Goal: Task Accomplishment & Management: Use online tool/utility

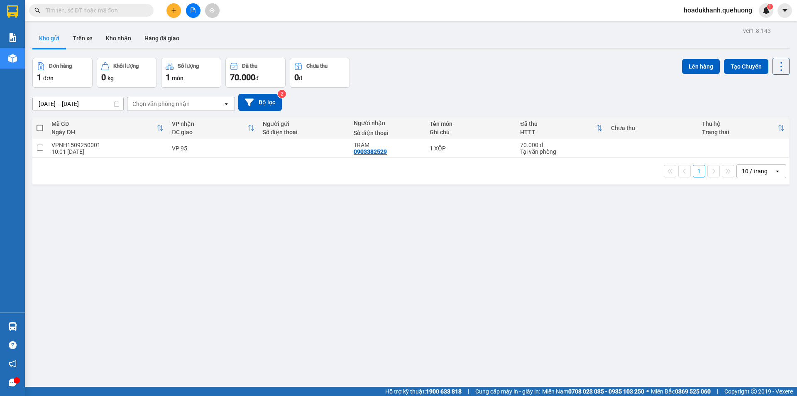
click at [712, 12] on span "hoadukhanh.quehuong" at bounding box center [718, 10] width 82 height 10
click at [703, 23] on span "Đăng xuất" at bounding box center [721, 25] width 65 height 9
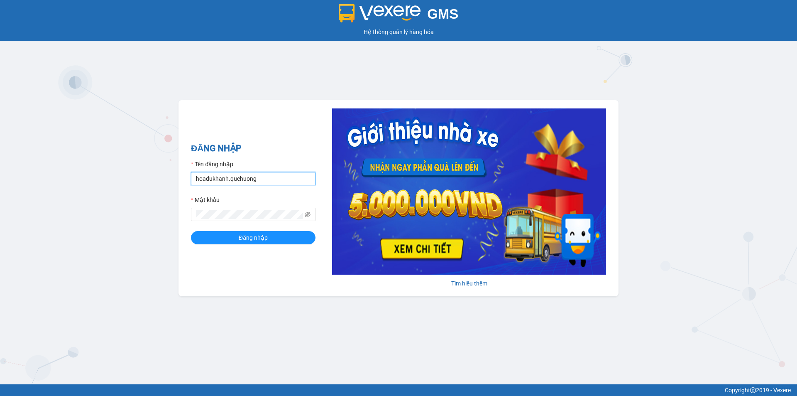
click at [277, 178] on input "hoadukhanh.quehuong" at bounding box center [253, 178] width 125 height 13
type input "huyentongdai.quehuong"
click at [262, 238] on span "Đăng nhập" at bounding box center [253, 237] width 29 height 9
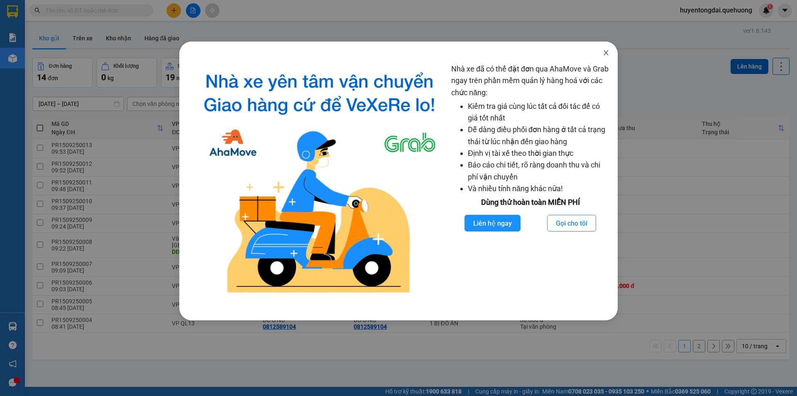
click at [602, 54] on span "Close" at bounding box center [605, 53] width 23 height 23
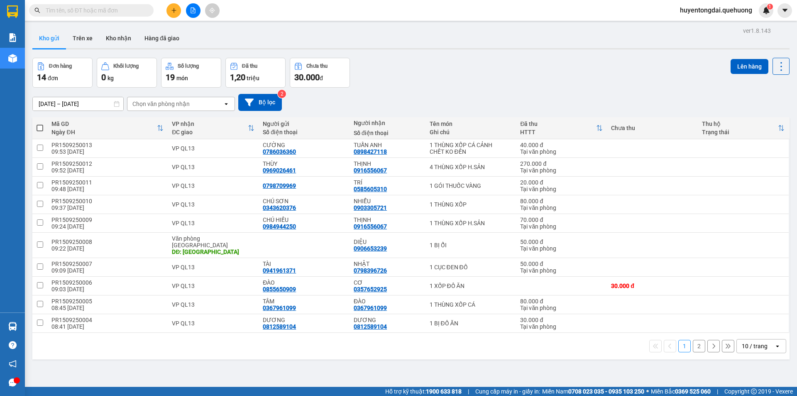
click at [744, 342] on div "10 / trang" at bounding box center [755, 346] width 26 height 8
click at [744, 320] on span "100 / trang" at bounding box center [752, 321] width 30 height 8
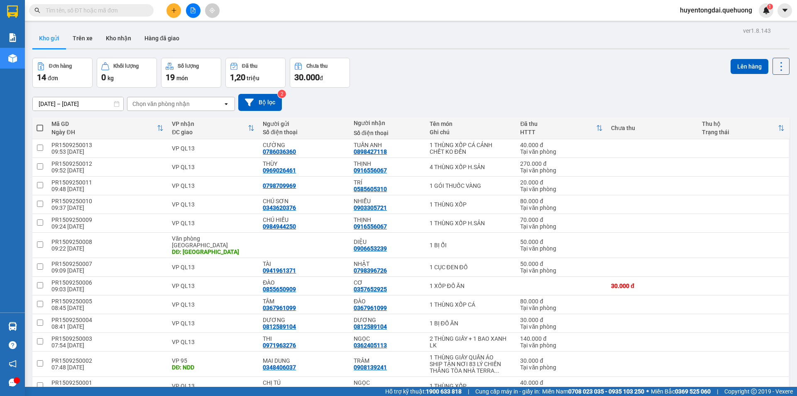
click at [42, 123] on th at bounding box center [39, 128] width 15 height 22
click at [37, 129] on span at bounding box center [40, 128] width 7 height 7
click at [40, 124] on input "checkbox" at bounding box center [40, 124] width 0 height 0
checkbox input "true"
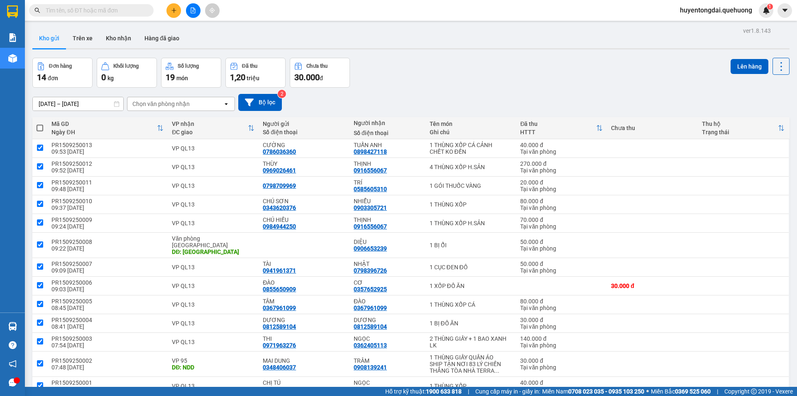
checkbox input "true"
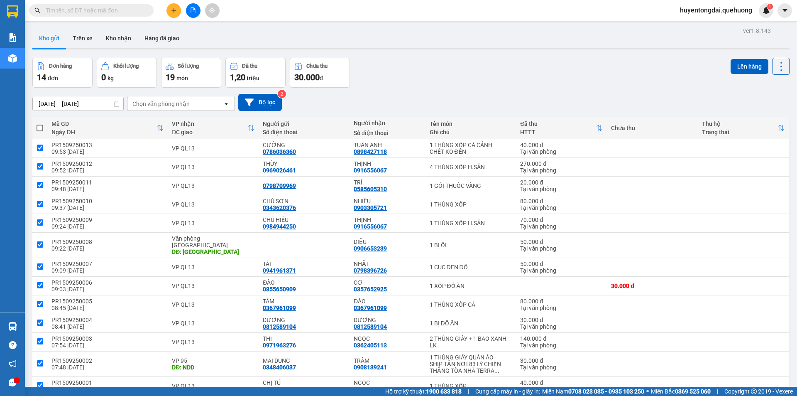
checkbox input "true"
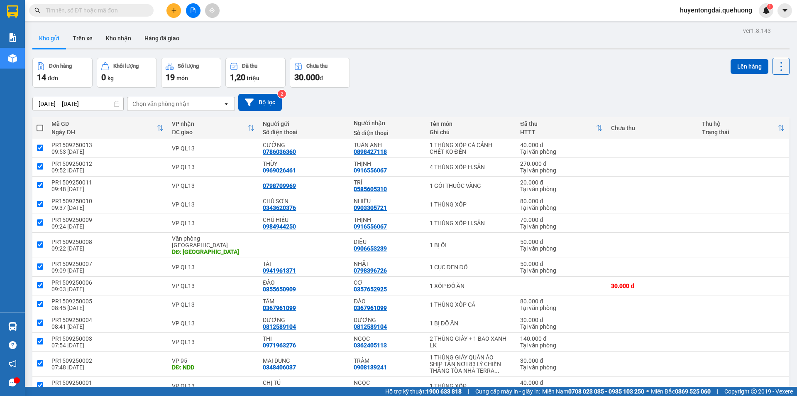
checkbox input "true"
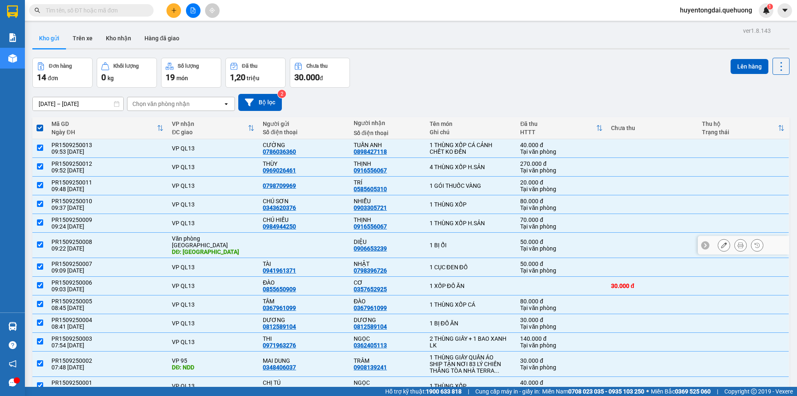
click at [37, 241] on input "checkbox" at bounding box center [40, 244] width 6 height 6
checkbox input "false"
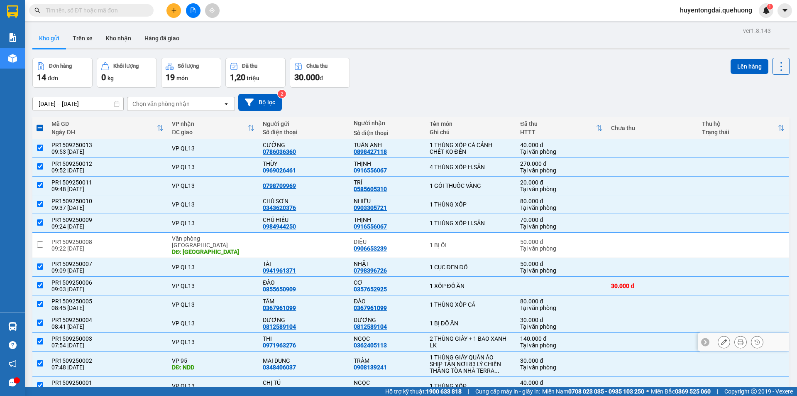
scroll to position [61, 0]
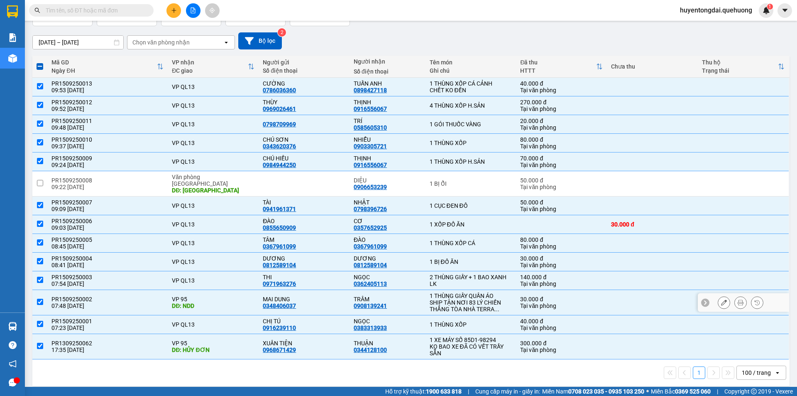
click at [40, 298] on input "checkbox" at bounding box center [40, 301] width 6 height 6
checkbox input "false"
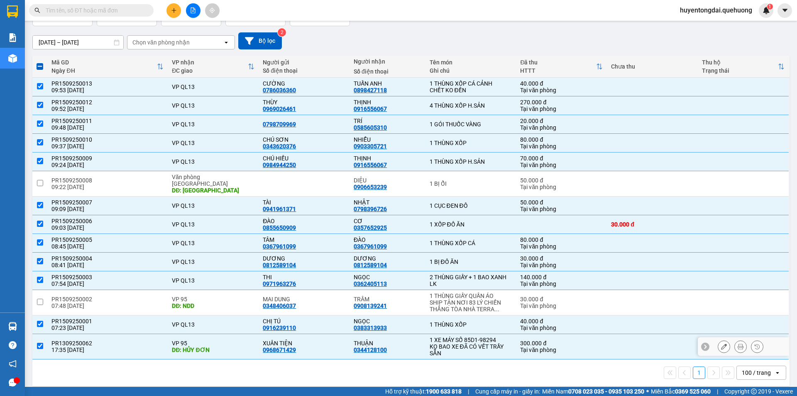
click at [39, 342] on input "checkbox" at bounding box center [40, 345] width 6 height 6
checkbox input "false"
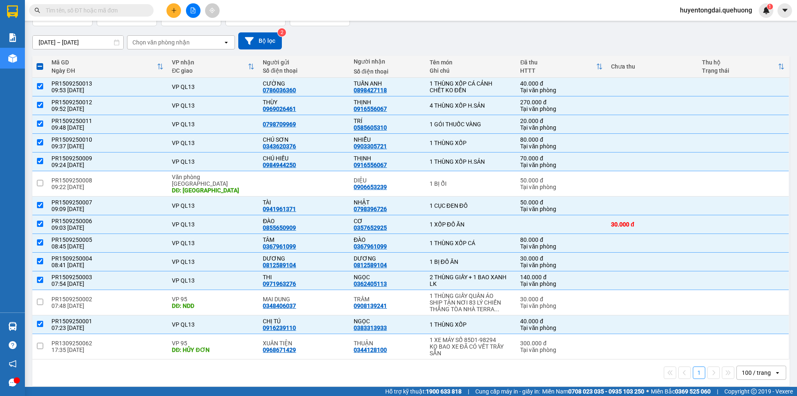
scroll to position [0, 0]
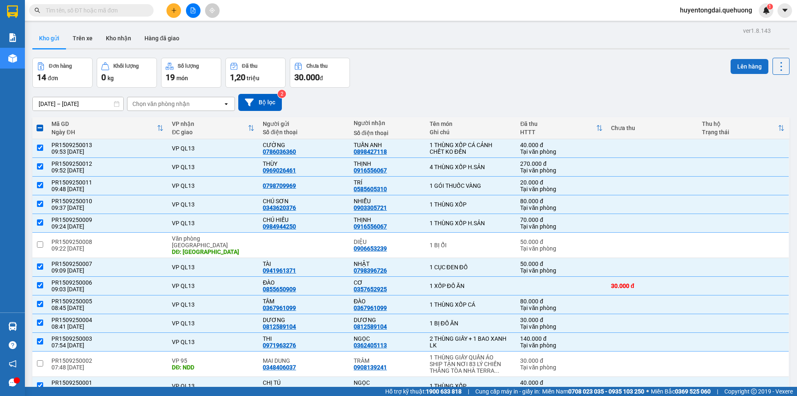
click at [748, 64] on button "Lên hàng" at bounding box center [750, 66] width 38 height 15
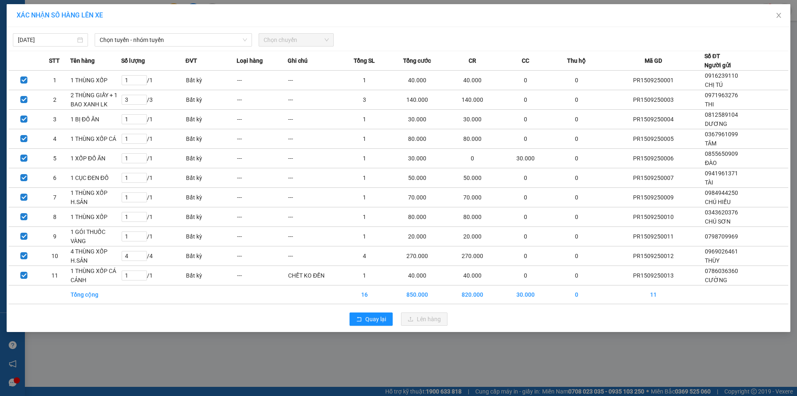
click at [129, 33] on div "15/09/2025 Chọn tuyến - nhóm tuyến Chọn chuyến" at bounding box center [399, 37] width 780 height 17
click at [189, 41] on span "Chọn tuyến - nhóm tuyến" at bounding box center [173, 40] width 147 height 12
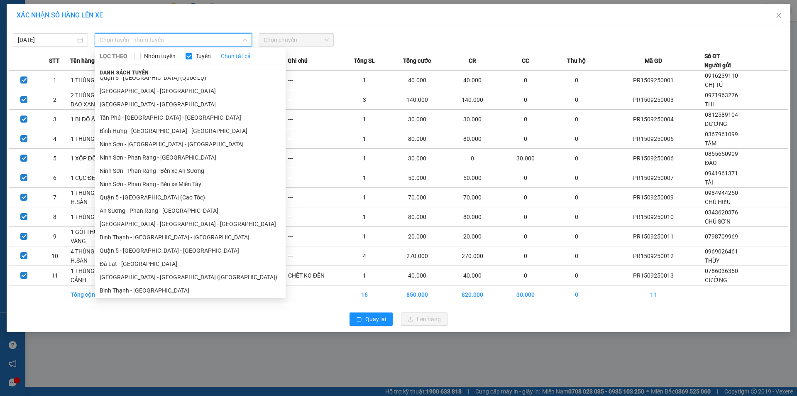
scroll to position [101, 0]
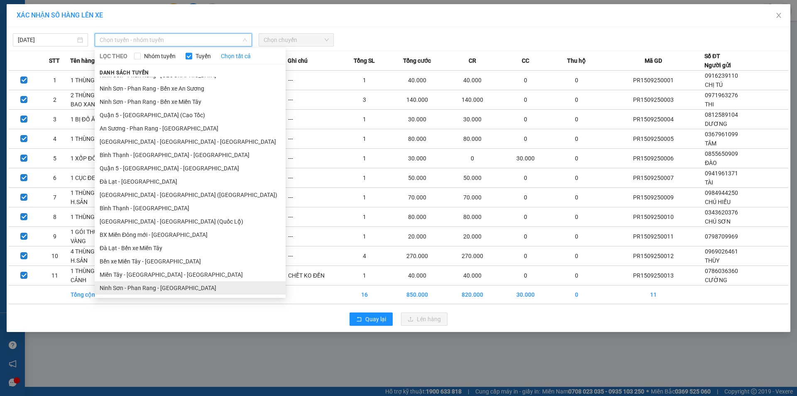
click at [146, 285] on li "Ninh Sơn - Phan Rang - Miền Tây" at bounding box center [190, 287] width 191 height 13
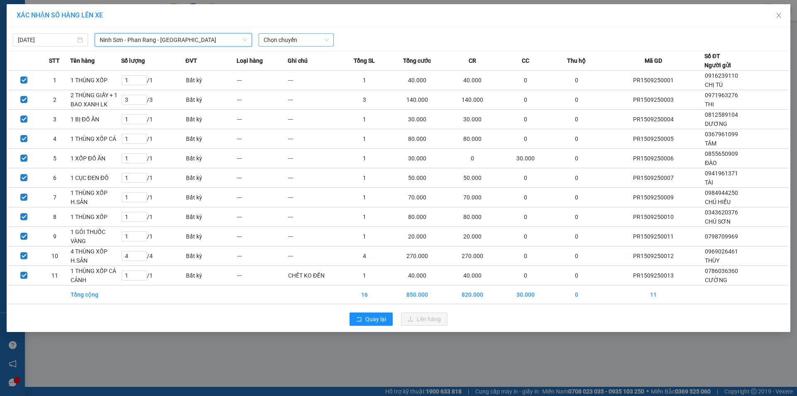
click at [284, 42] on span "Chọn chuyến" at bounding box center [296, 40] width 65 height 12
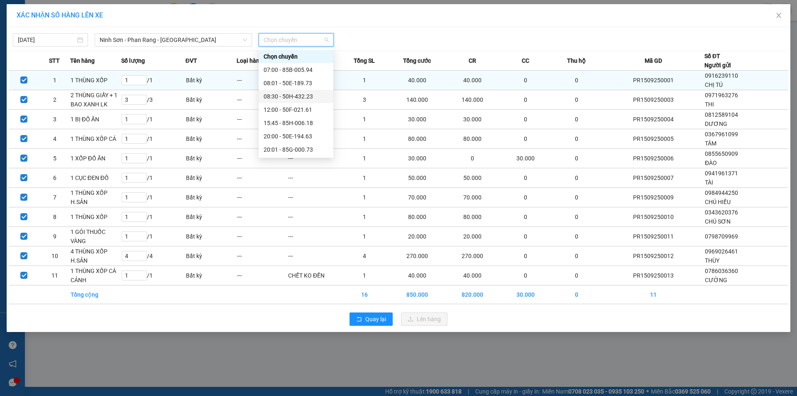
click at [294, 99] on div "08:30 - 50H-432.23" at bounding box center [296, 96] width 65 height 9
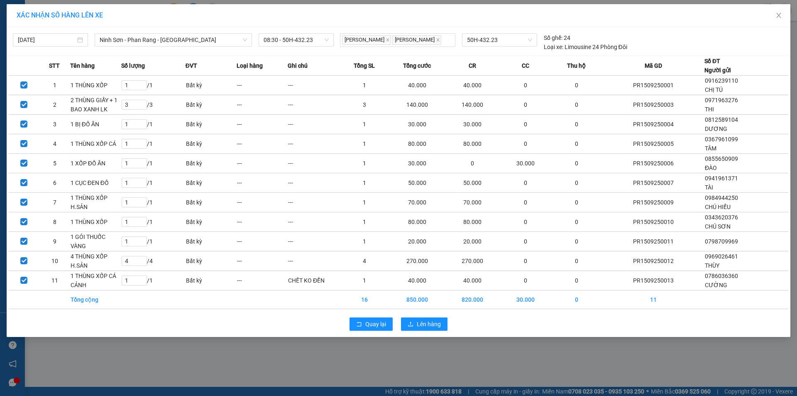
click at [421, 321] on div "Quay lại Lên hàng" at bounding box center [399, 324] width 780 height 22
click at [418, 328] on span "Lên hàng" at bounding box center [429, 323] width 24 height 9
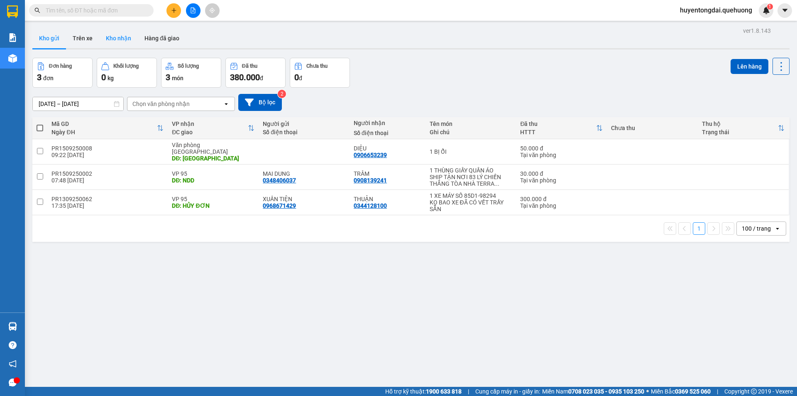
click at [112, 37] on button "Kho nhận" at bounding box center [118, 38] width 39 height 20
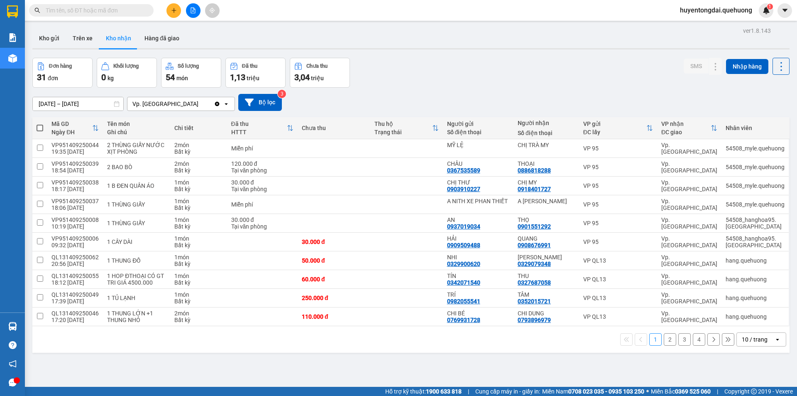
scroll to position [38, 0]
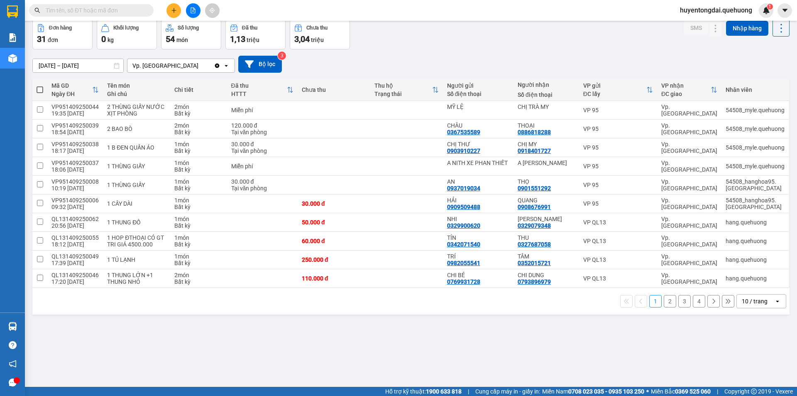
click at [758, 305] on div "10 / trang" at bounding box center [755, 301] width 26 height 8
click at [753, 290] on span "100 / trang" at bounding box center [752, 289] width 30 height 8
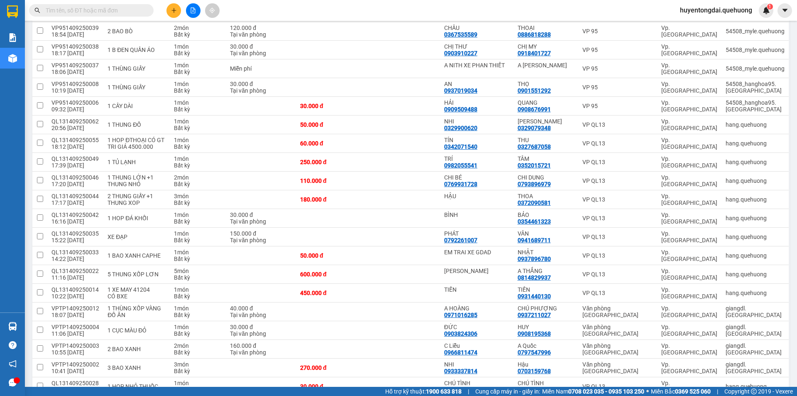
scroll to position [149, 0]
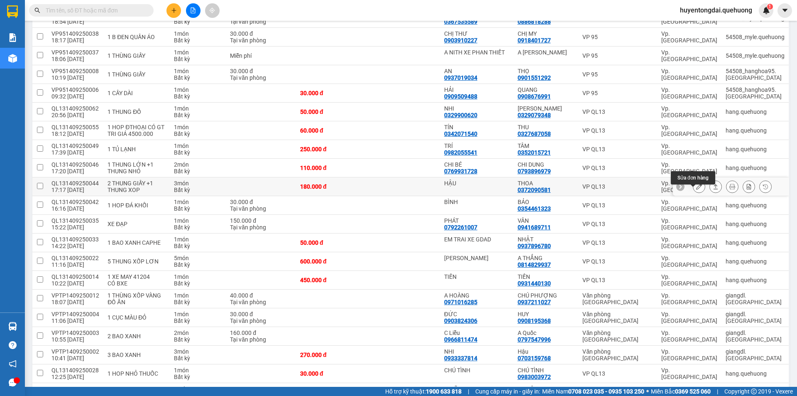
click at [696, 189] on icon at bounding box center [699, 186] width 6 height 6
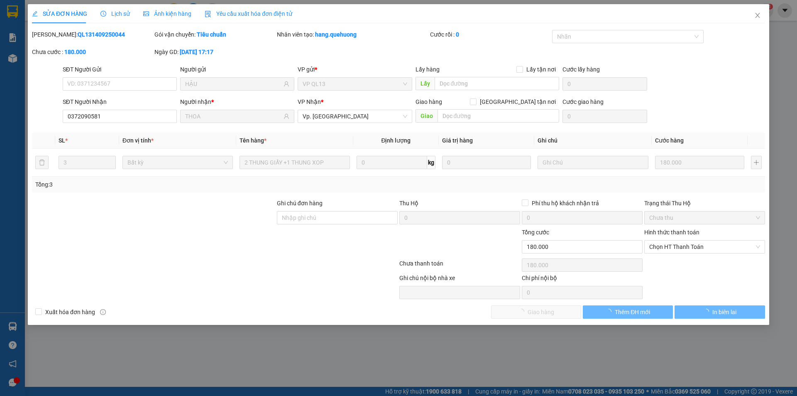
type input "HẬU"
type input "0372090581"
type input "THOA"
type input "180.000"
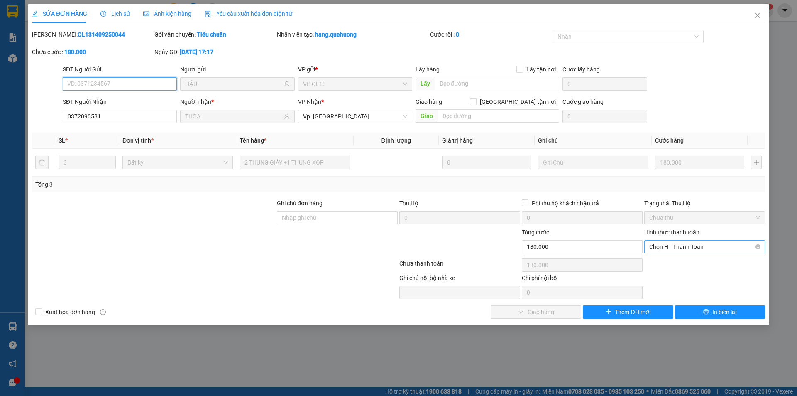
click at [679, 249] on span "Chọn HT Thanh Toán" at bounding box center [704, 246] width 111 height 12
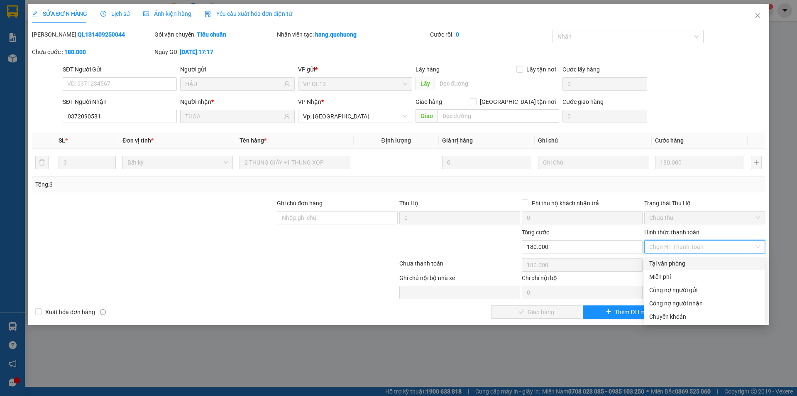
click at [677, 261] on div "Tại văn phòng" at bounding box center [704, 263] width 111 height 9
type input "0"
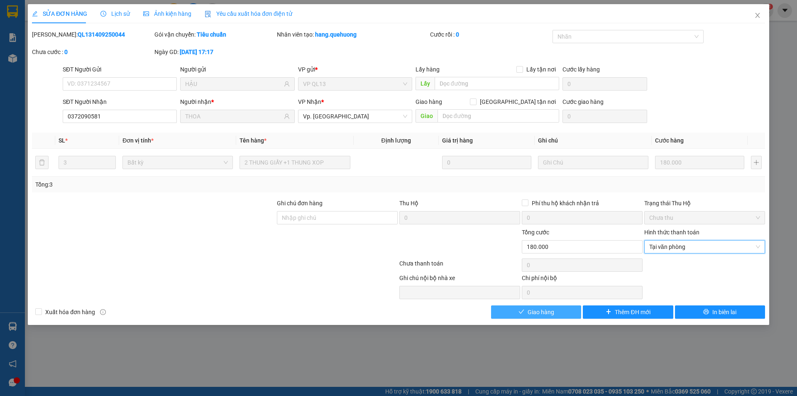
click at [551, 311] on span "Giao hàng" at bounding box center [541, 311] width 27 height 9
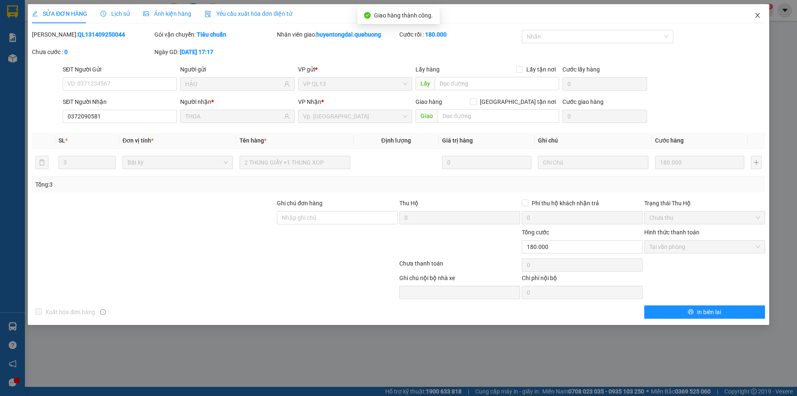
click at [757, 13] on icon "close" at bounding box center [757, 15] width 7 height 7
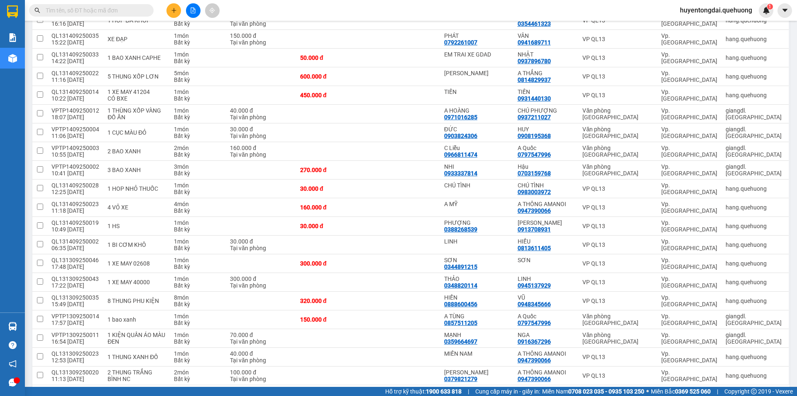
scroll to position [350, 0]
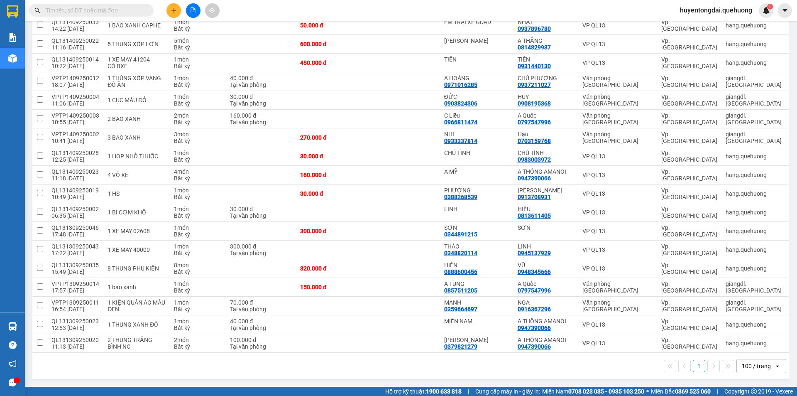
click at [130, 13] on input "text" at bounding box center [95, 10] width 98 height 9
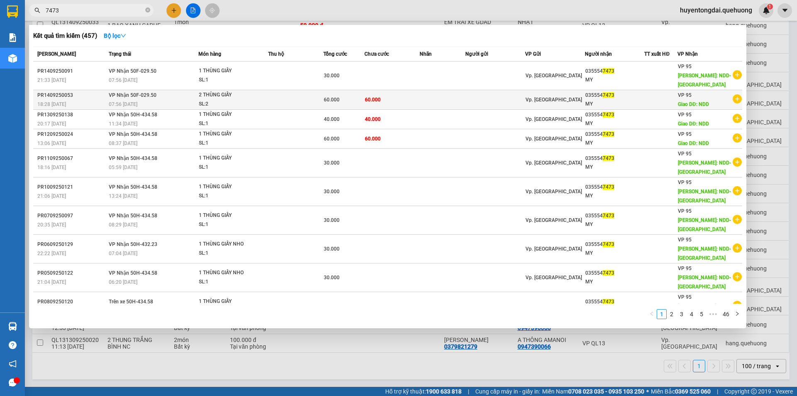
type input "7473"
click at [622, 100] on div "MY" at bounding box center [614, 104] width 59 height 9
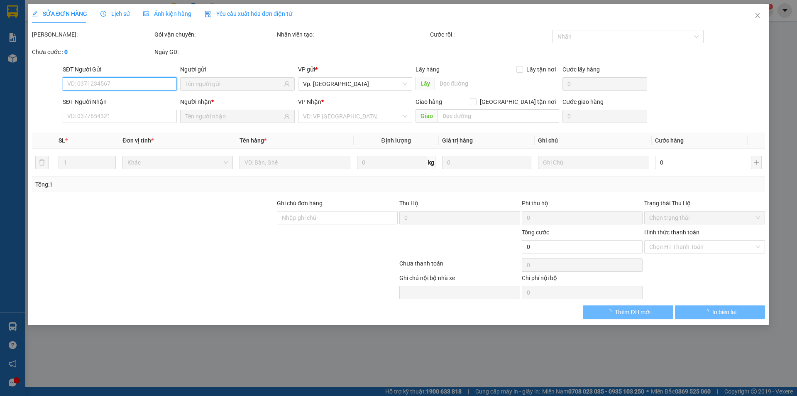
type input "0355547473"
type input "NDD"
type input "60.000"
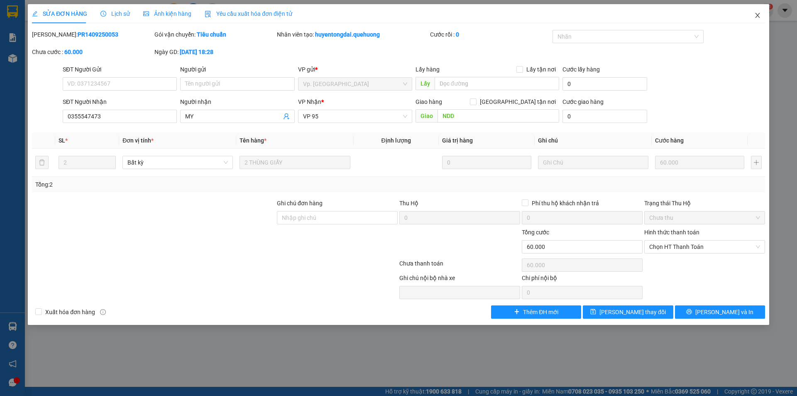
click at [756, 17] on icon "close" at bounding box center [757, 15] width 7 height 7
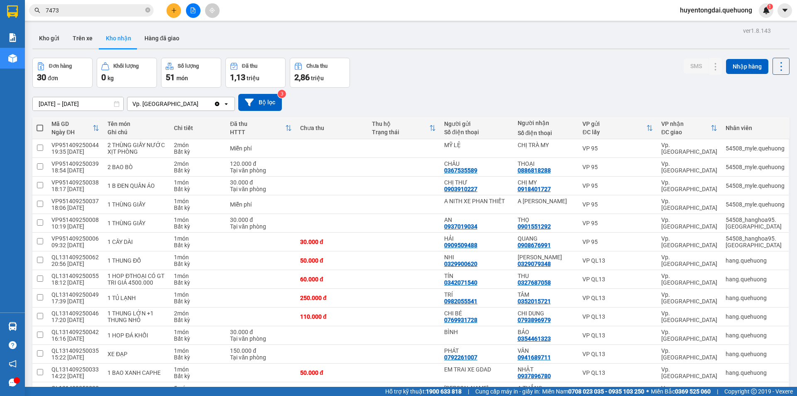
click at [76, 10] on input "7473" at bounding box center [95, 10] width 98 height 9
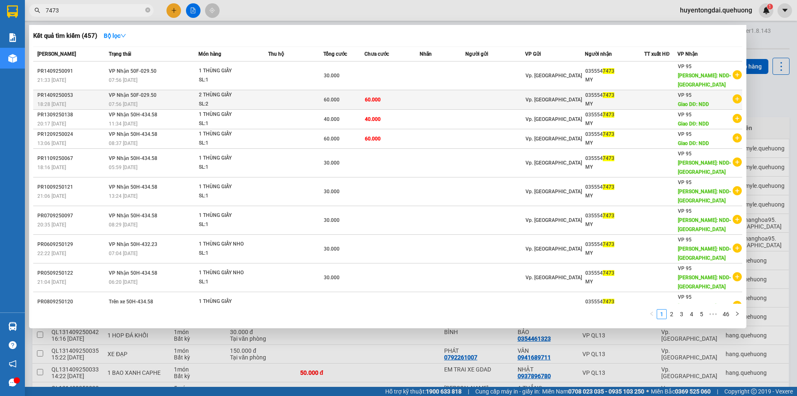
click at [478, 101] on td at bounding box center [495, 100] width 60 height 20
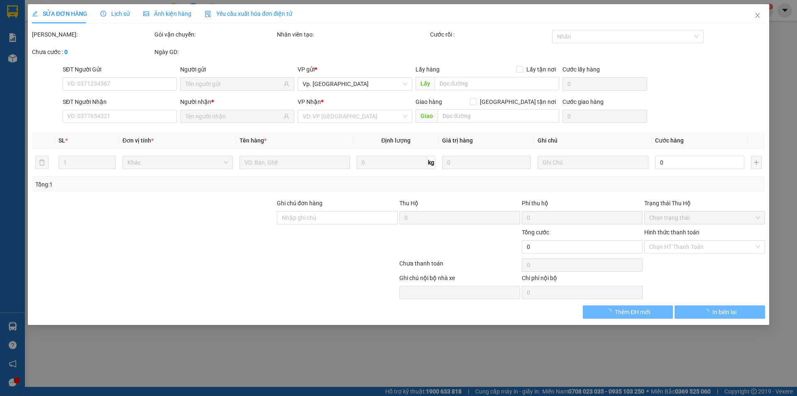
type input "0355547473"
type input "NDD"
type input "60.000"
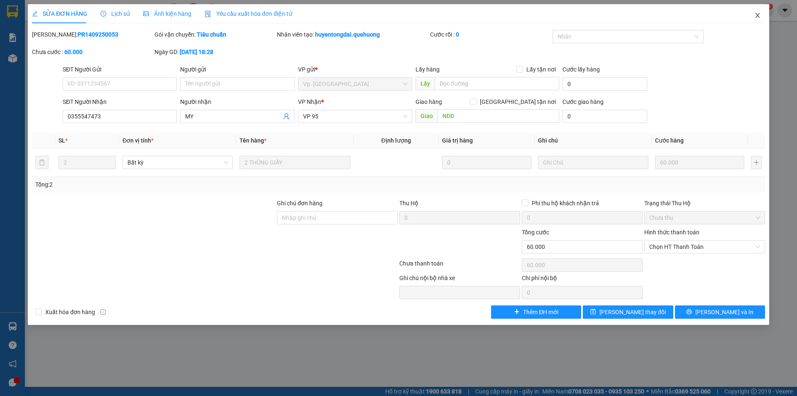
click at [757, 17] on icon "close" at bounding box center [757, 15] width 5 height 5
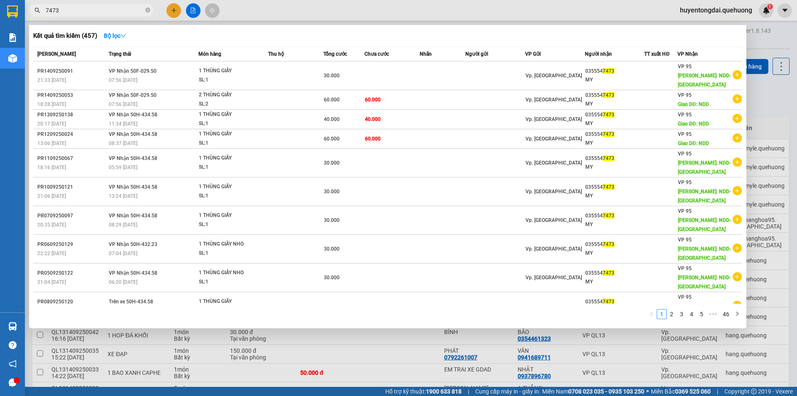
click at [133, 7] on input "7473" at bounding box center [95, 10] width 98 height 9
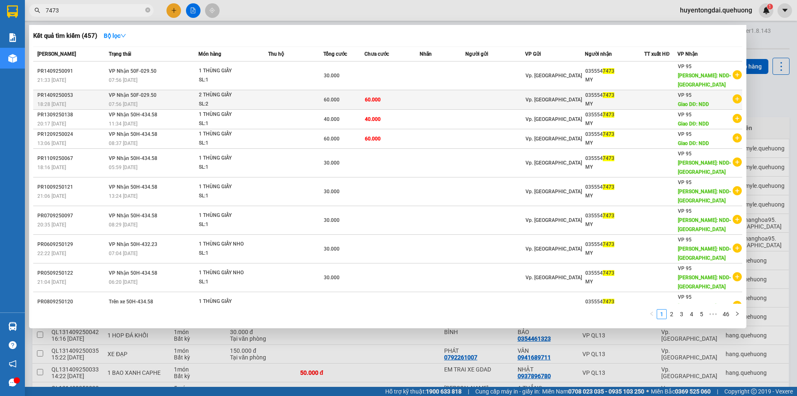
click at [254, 103] on div "SL: 2" at bounding box center [230, 104] width 62 height 9
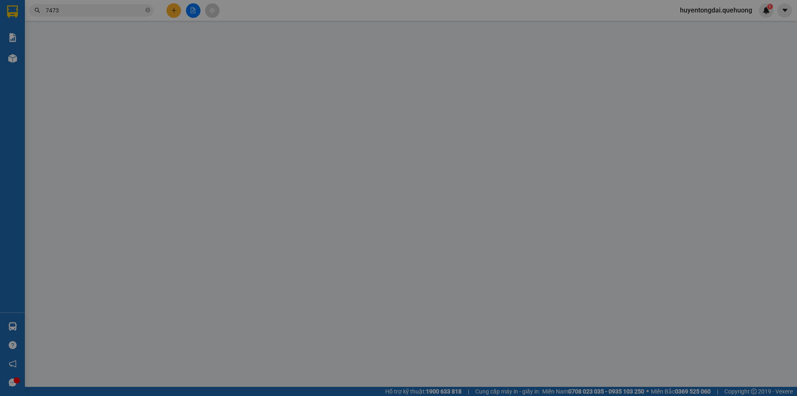
type input "0355547473"
type input "NDD"
type input "60.000"
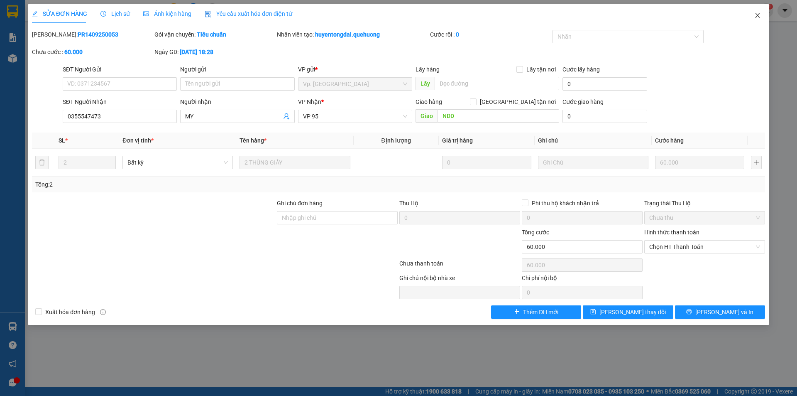
click at [759, 16] on icon "close" at bounding box center [757, 15] width 7 height 7
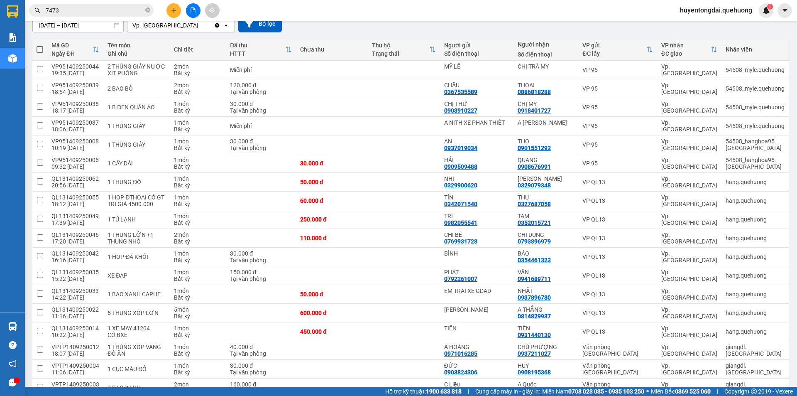
scroll to position [103, 0]
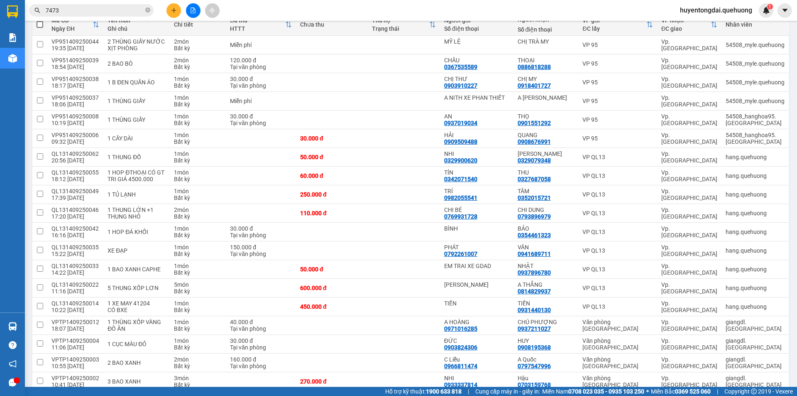
click at [122, 12] on input "7473" at bounding box center [95, 10] width 98 height 9
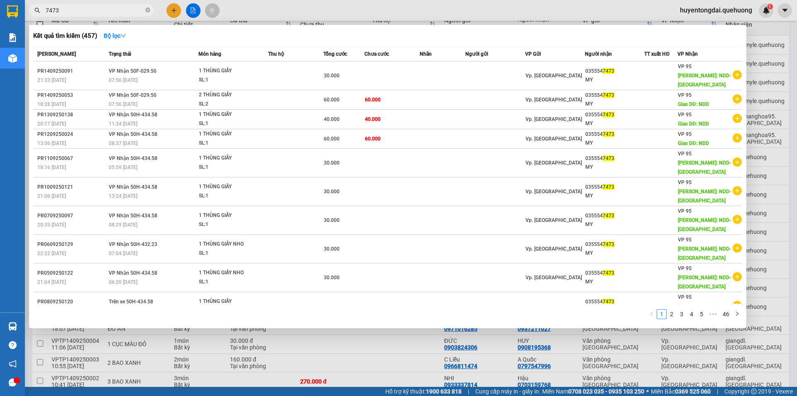
drag, startPoint x: 797, startPoint y: 197, endPoint x: 797, endPoint y: 230, distance: 32.8
click at [797, 230] on div at bounding box center [398, 198] width 797 height 396
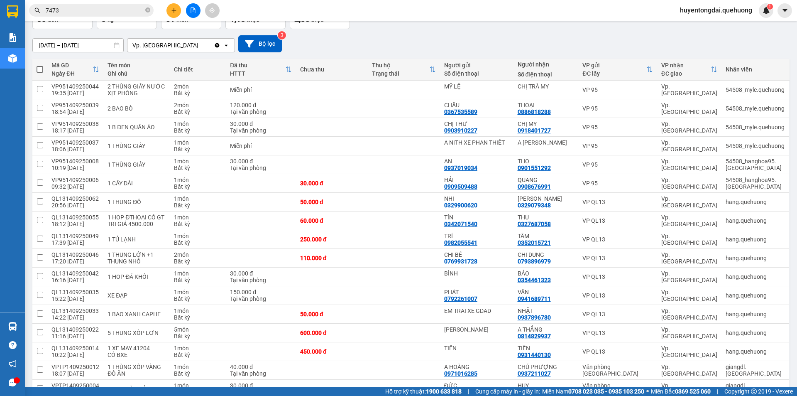
scroll to position [81, 0]
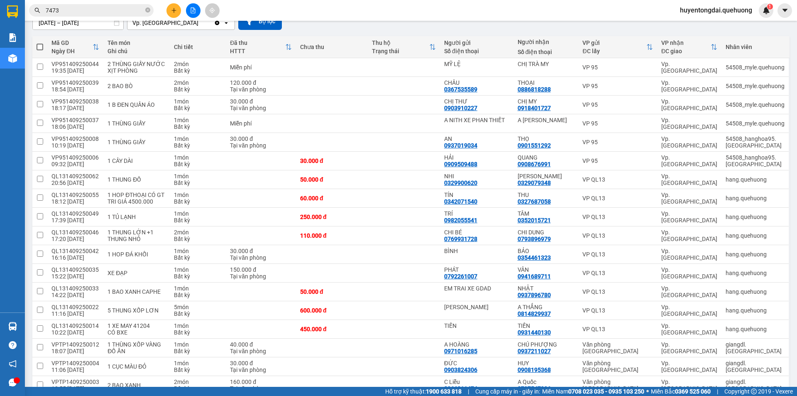
click at [104, 16] on span "7473" at bounding box center [91, 10] width 125 height 12
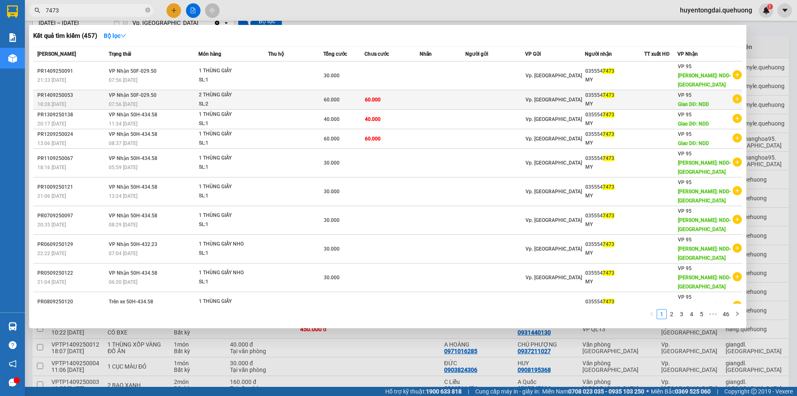
click at [599, 100] on div "MY" at bounding box center [614, 104] width 59 height 9
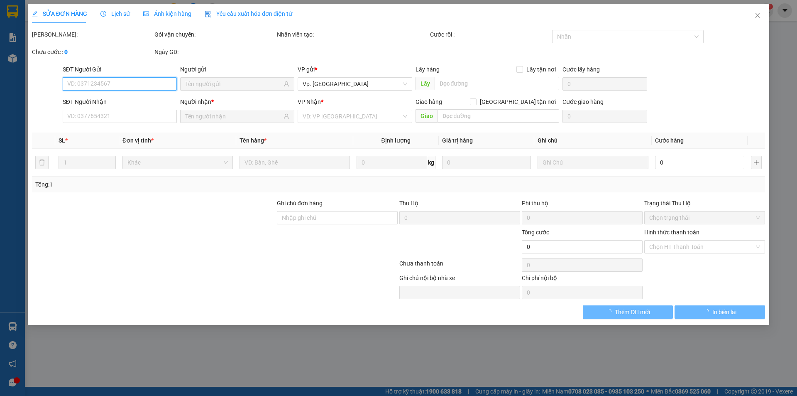
type input "0355547473"
type input "NDD"
type input "60.000"
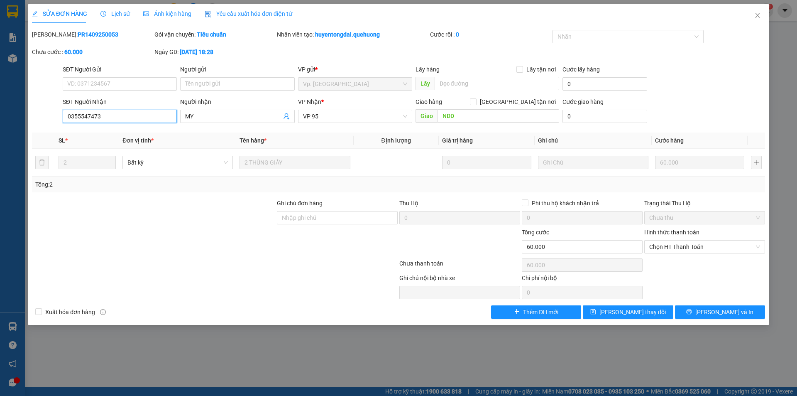
click at [131, 120] on input "0355547473" at bounding box center [120, 116] width 114 height 13
click at [758, 18] on icon "close" at bounding box center [757, 15] width 7 height 7
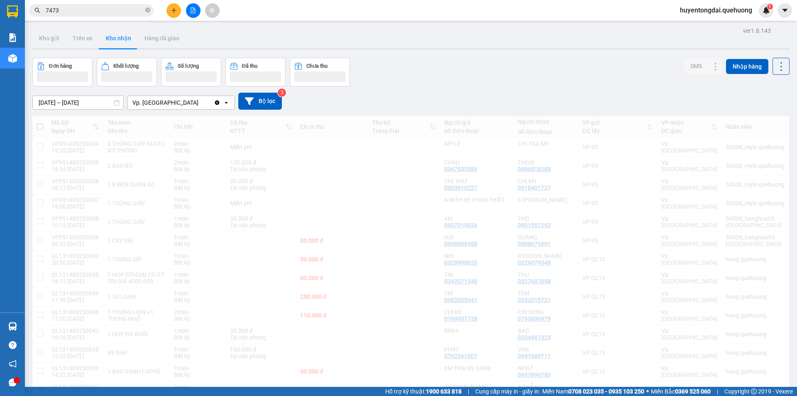
click at [758, 15] on span "huyentongdai.quehuong" at bounding box center [716, 10] width 86 height 10
click at [64, 12] on input "7473" at bounding box center [95, 10] width 98 height 9
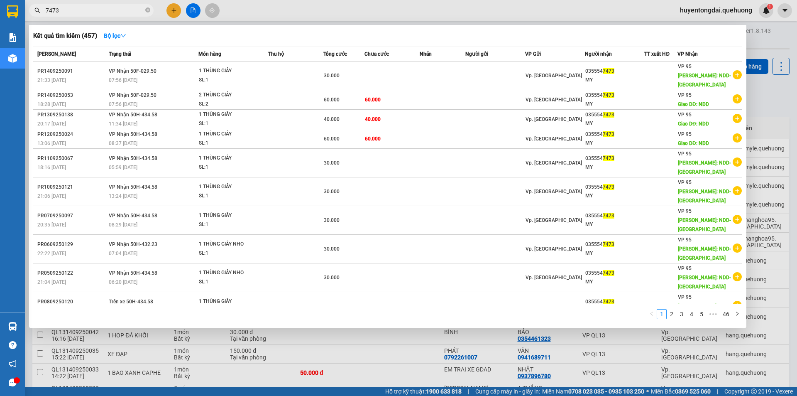
click at [64, 12] on input "7473" at bounding box center [95, 10] width 98 height 9
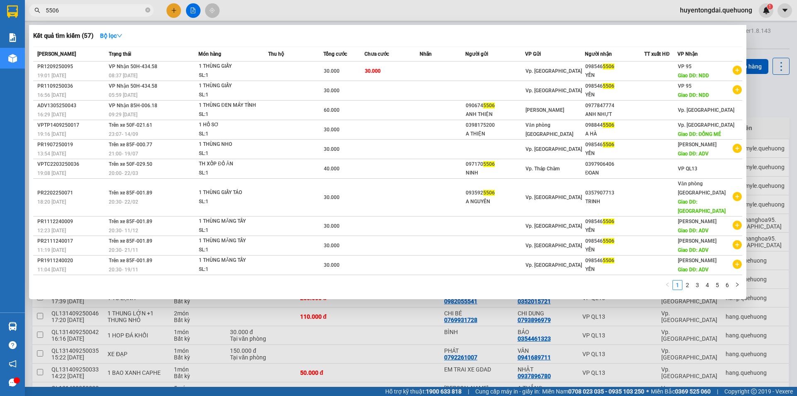
type input "5506"
click at [374, 330] on div at bounding box center [398, 198] width 797 height 396
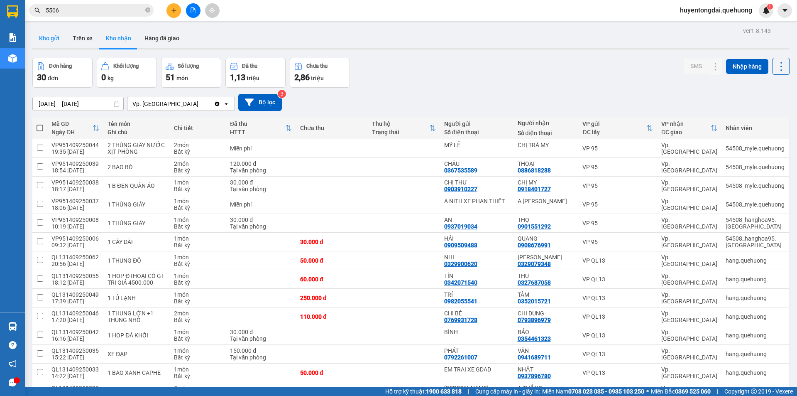
click at [61, 39] on button "Kho gửi" at bounding box center [49, 38] width 34 height 20
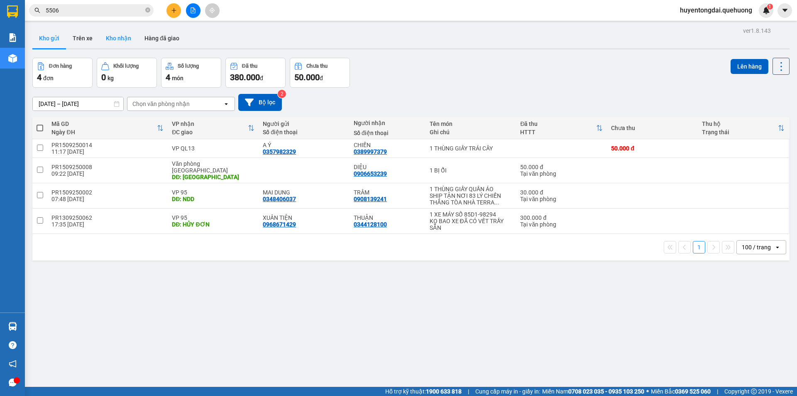
click at [120, 42] on button "Kho nhận" at bounding box center [118, 38] width 39 height 20
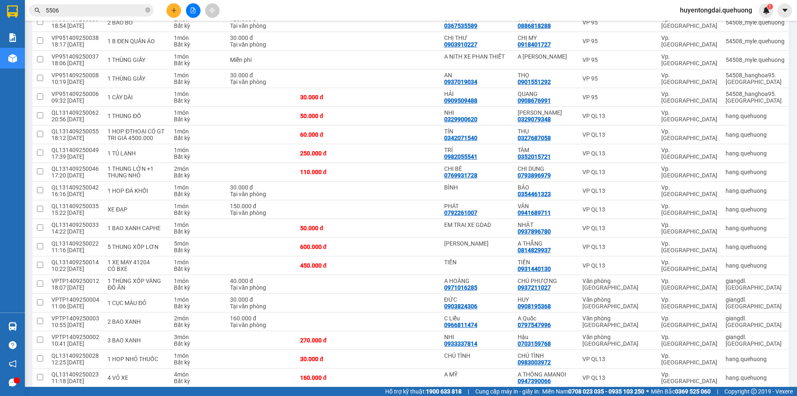
scroll to position [146, 0]
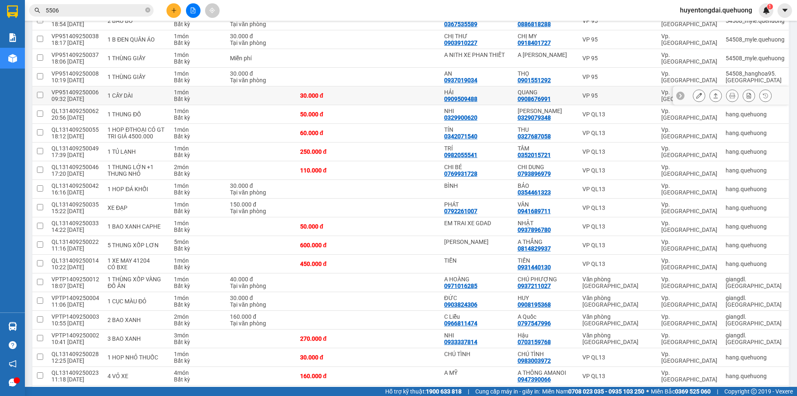
click at [696, 96] on icon at bounding box center [699, 96] width 6 height 6
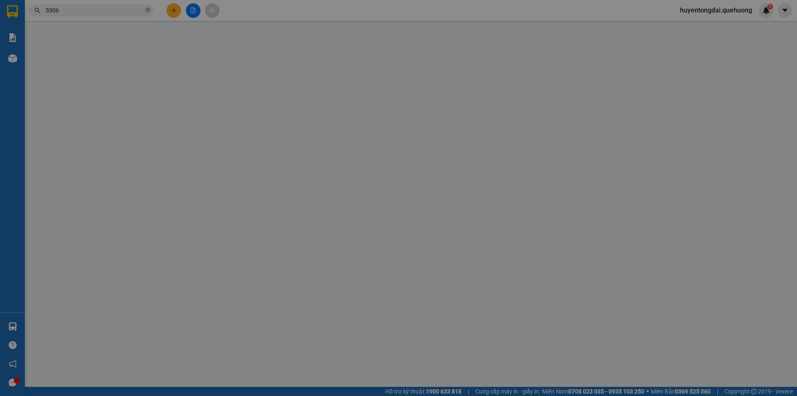
type input "0909509488"
type input "HẢI"
type input "0908676991"
type input "QUANG"
type input "30.000"
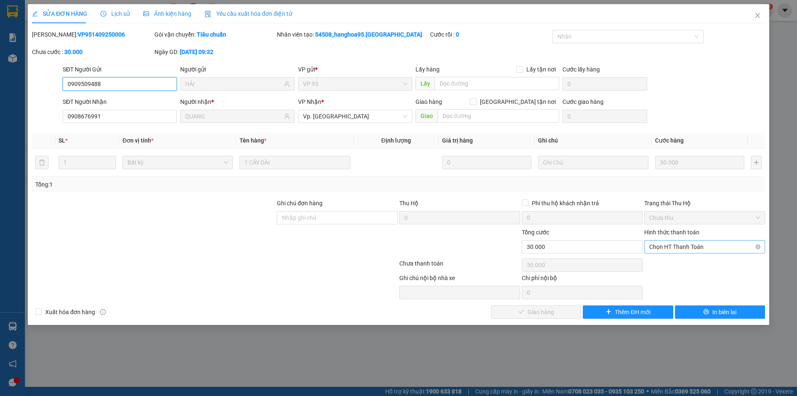
click at [676, 246] on span "Chọn HT Thanh Toán" at bounding box center [704, 246] width 111 height 12
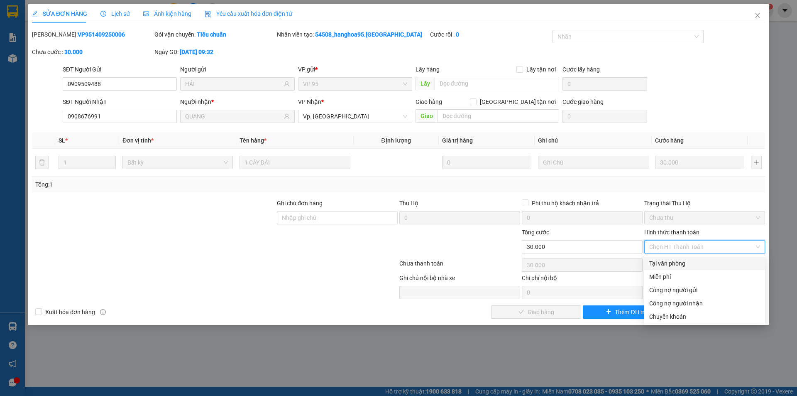
click at [665, 266] on div "Tại văn phòng" at bounding box center [704, 263] width 111 height 9
type input "0"
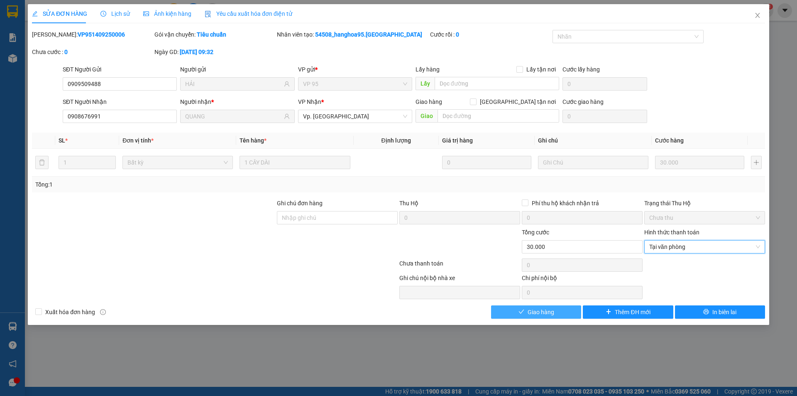
click at [545, 313] on span "Giao hàng" at bounding box center [541, 311] width 27 height 9
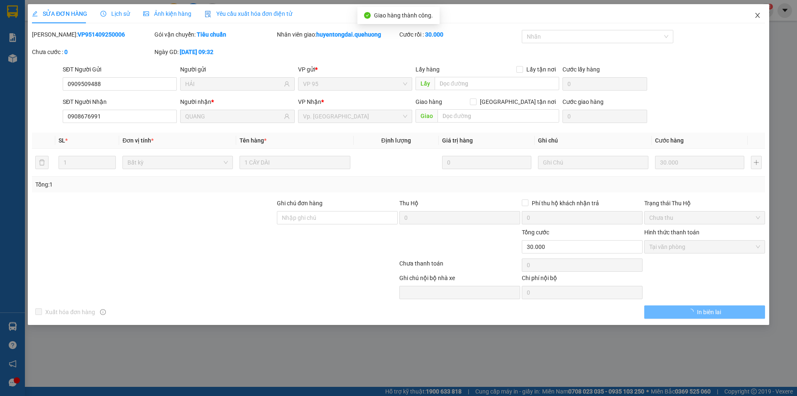
click at [759, 16] on icon "close" at bounding box center [757, 15] width 7 height 7
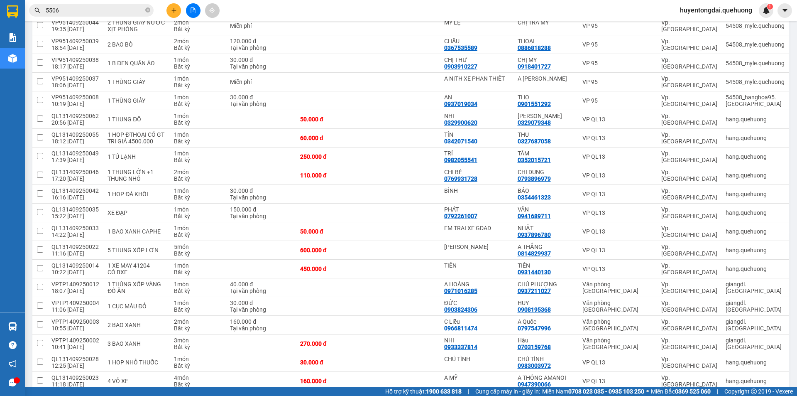
scroll to position [133, 0]
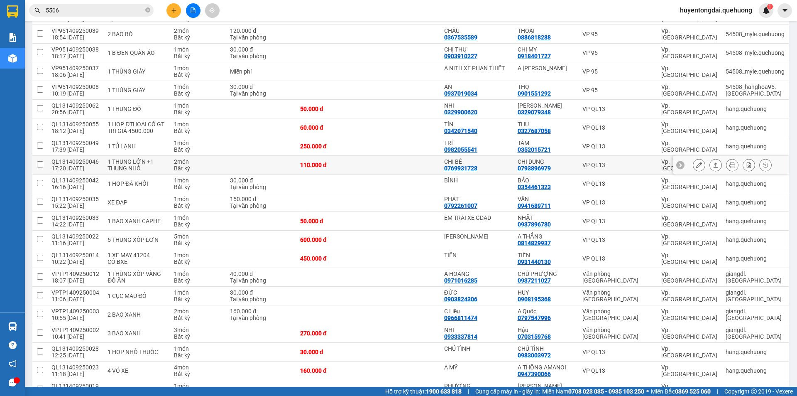
click at [693, 172] on button at bounding box center [699, 165] width 12 height 15
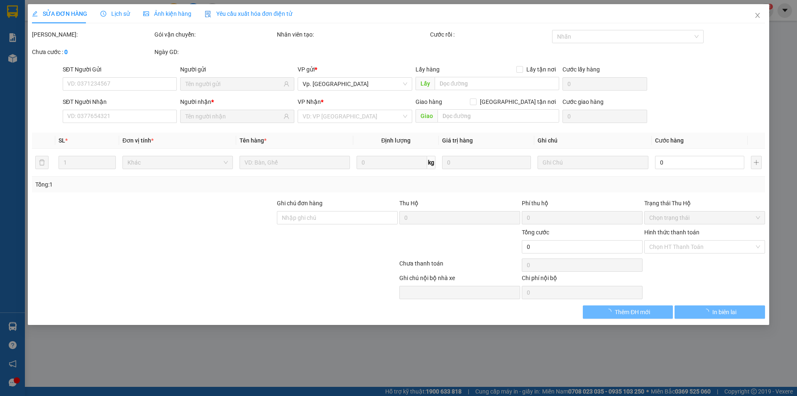
type input "0769931728"
type input "CHI BÉ"
type input "0793896979"
type input "CHI DUNG"
type input "110.000"
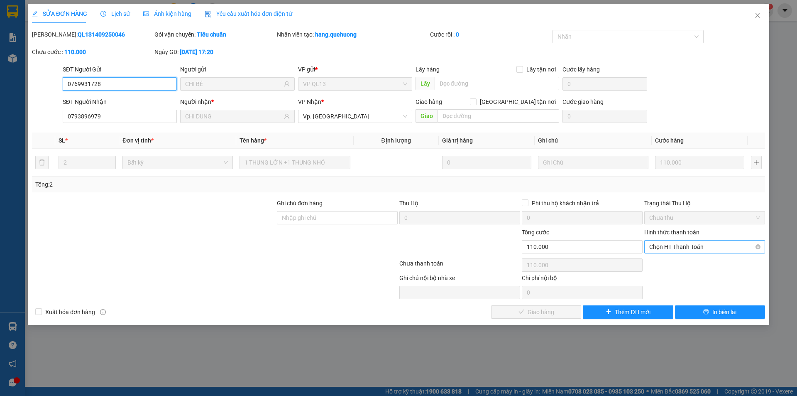
click at [702, 247] on span "Chọn HT Thanh Toán" at bounding box center [704, 246] width 111 height 12
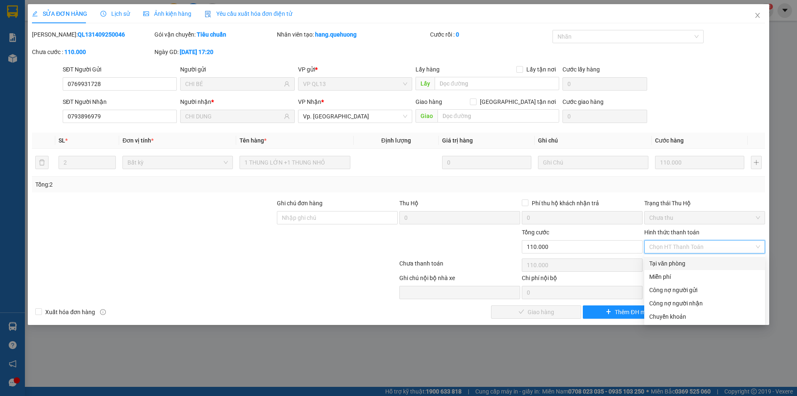
click at [692, 265] on div "Tại văn phòng" at bounding box center [704, 263] width 111 height 9
type input "0"
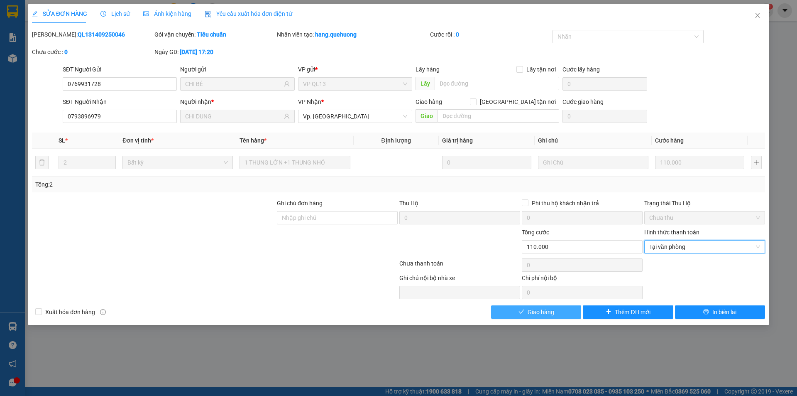
click at [575, 310] on button "Giao hàng" at bounding box center [536, 311] width 90 height 13
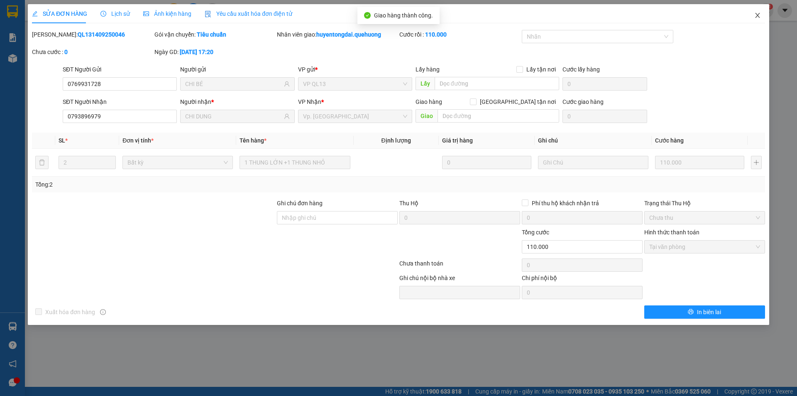
click at [758, 16] on icon "close" at bounding box center [757, 15] width 5 height 5
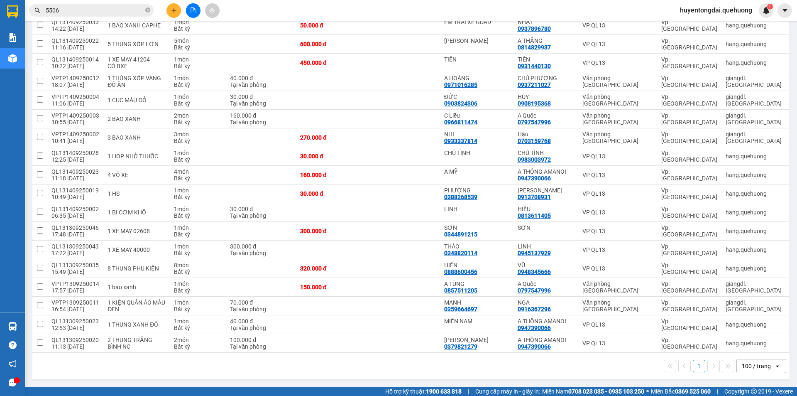
scroll to position [316, 0]
click at [710, 328] on button at bounding box center [716, 324] width 12 height 15
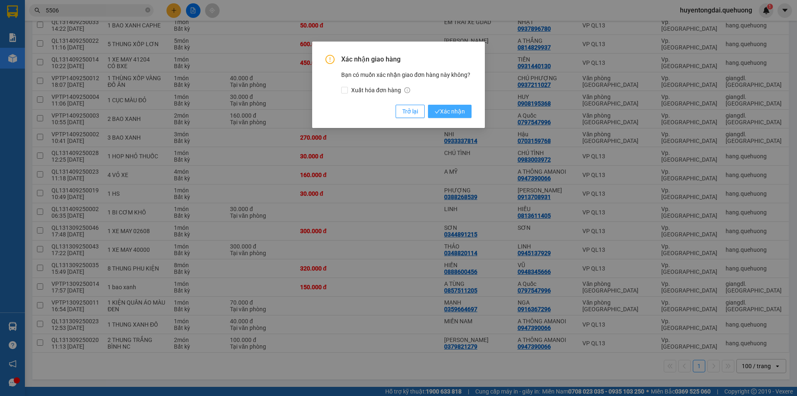
click at [466, 113] on button "Xác nhận" at bounding box center [450, 111] width 44 height 13
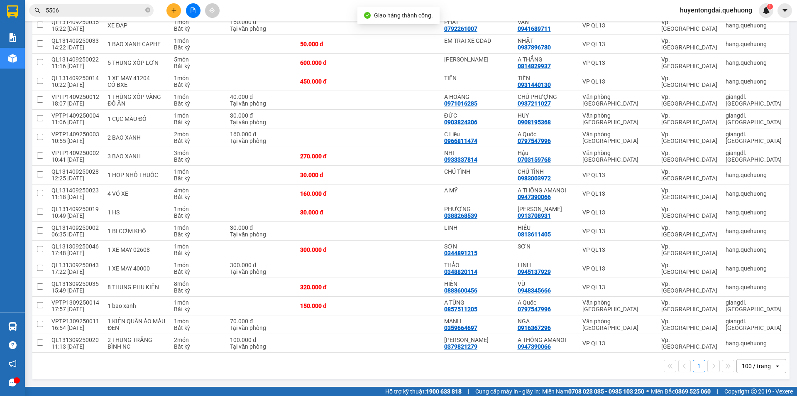
scroll to position [298, 0]
click at [710, 345] on button at bounding box center [716, 343] width 12 height 15
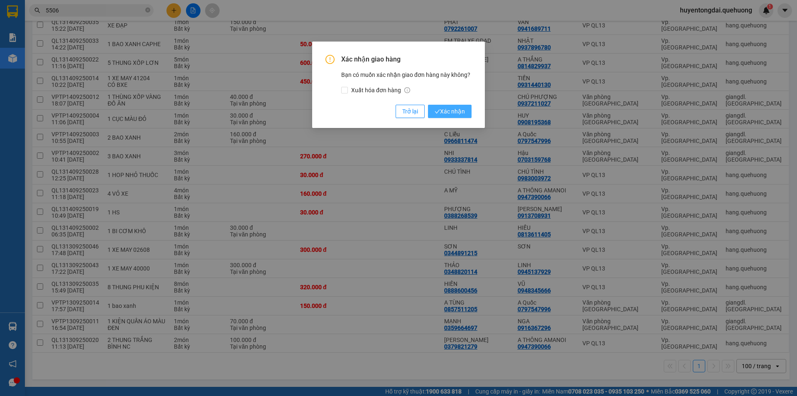
click at [451, 116] on button "Xác nhận" at bounding box center [450, 111] width 44 height 13
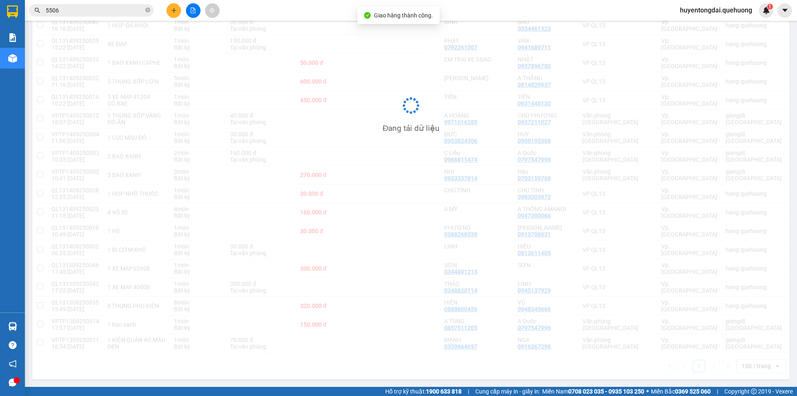
scroll to position [279, 0]
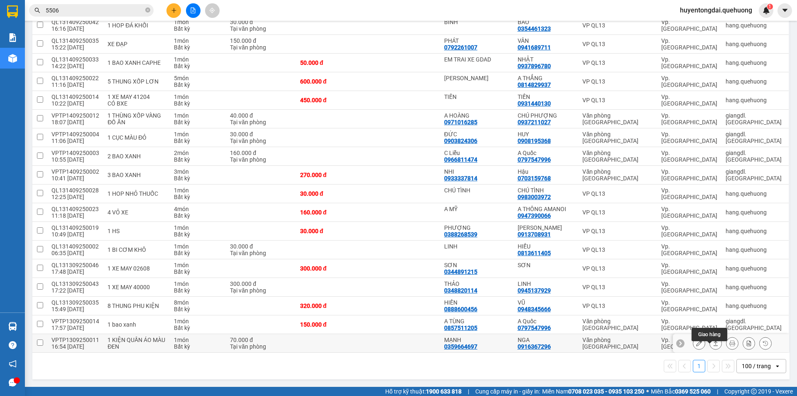
click at [713, 342] on icon at bounding box center [716, 343] width 6 height 6
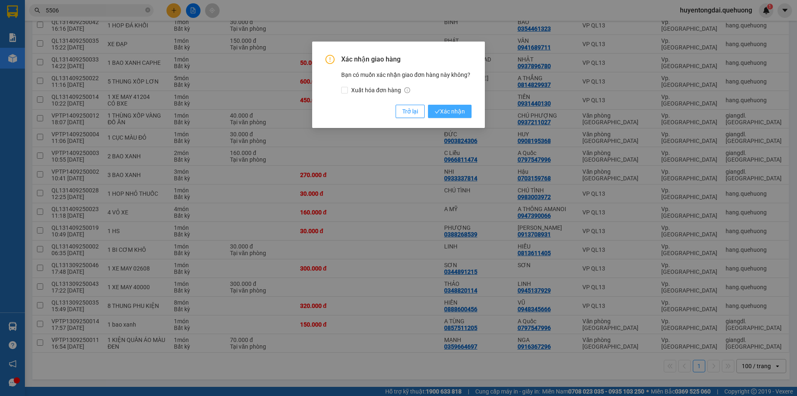
click at [440, 108] on span "Xác nhận" at bounding box center [450, 111] width 30 height 9
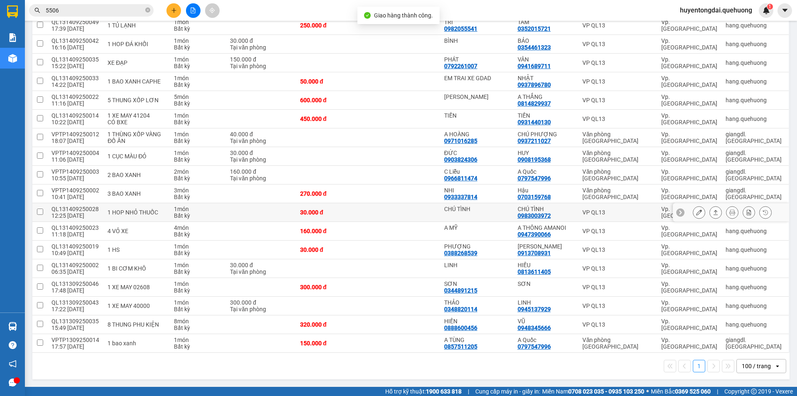
scroll to position [260, 0]
click at [713, 176] on icon at bounding box center [716, 175] width 6 height 6
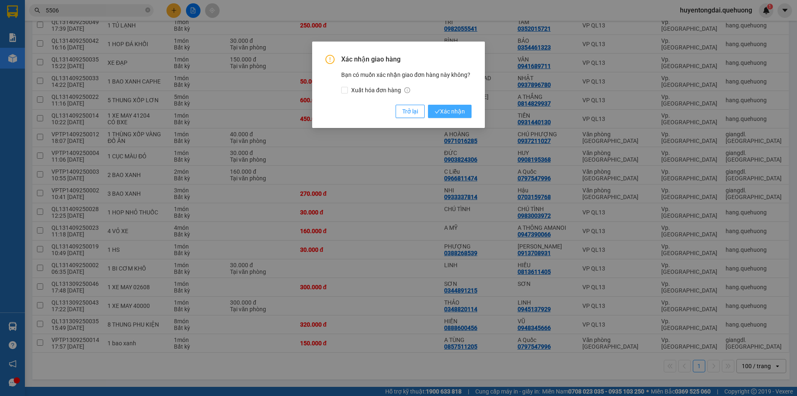
click at [464, 108] on span "Xác nhận" at bounding box center [450, 111] width 30 height 9
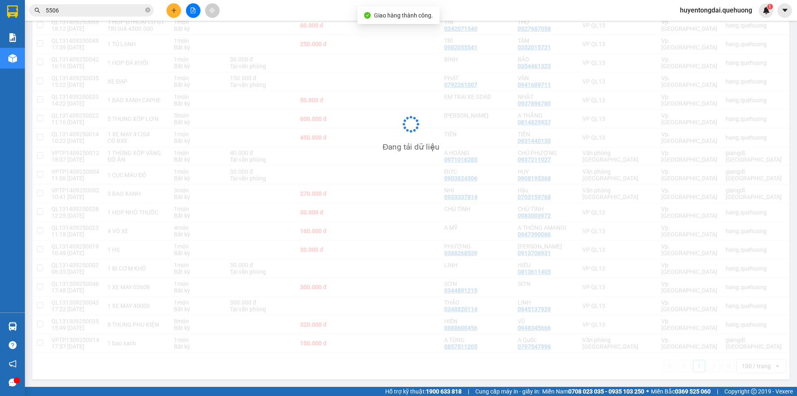
scroll to position [242, 0]
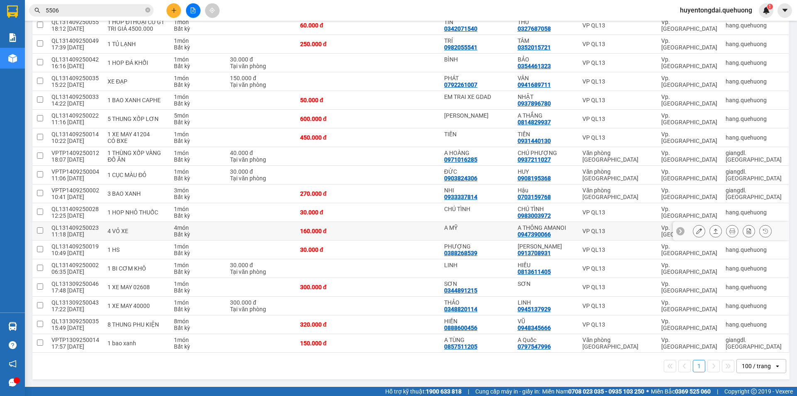
click at [696, 230] on icon at bounding box center [699, 231] width 6 height 6
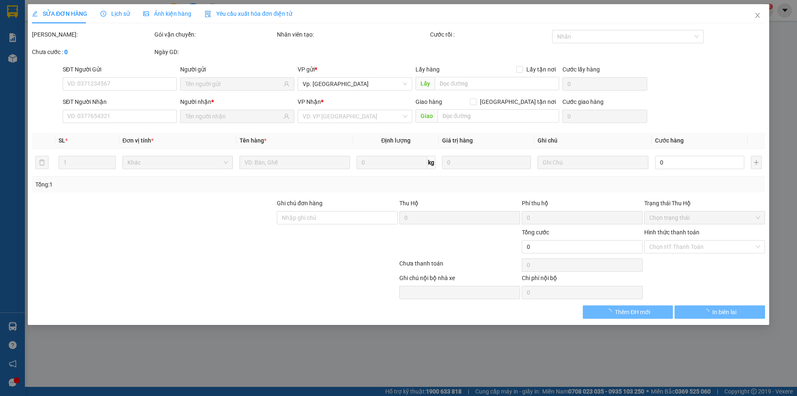
type input "A MỸ"
type input "0947390066"
type input "A THÔNG AMANOI"
type input "160.000"
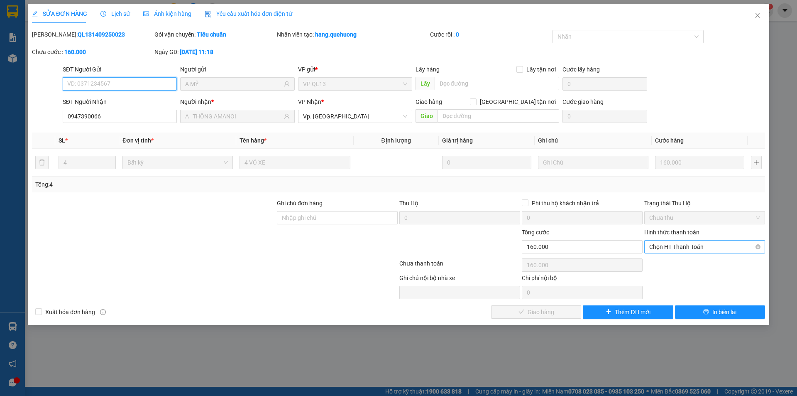
click at [670, 246] on span "Chọn HT Thanh Toán" at bounding box center [704, 246] width 111 height 12
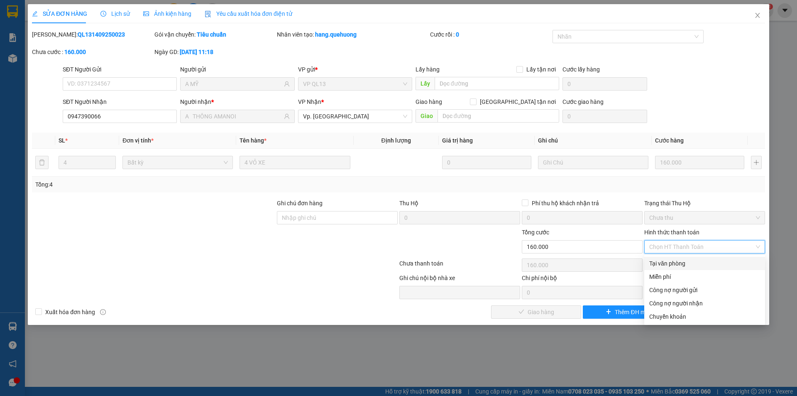
click at [672, 262] on div "Tại văn phòng" at bounding box center [704, 263] width 111 height 9
type input "0"
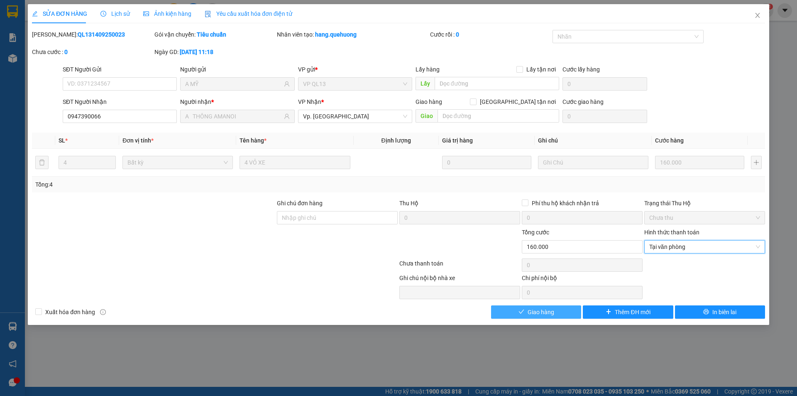
click at [541, 313] on span "Giao hàng" at bounding box center [541, 311] width 27 height 9
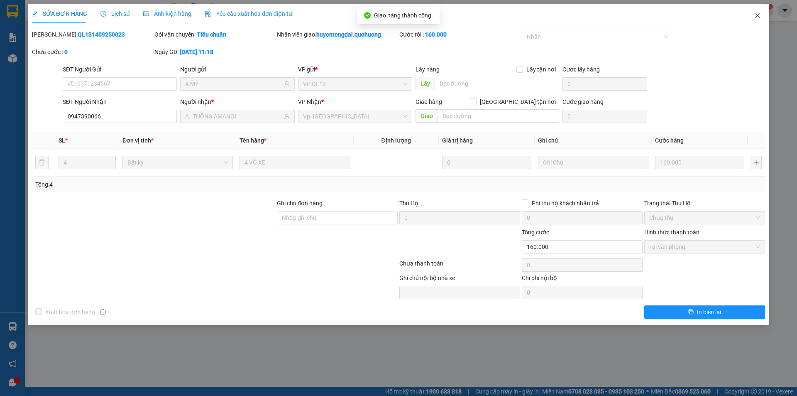
click at [757, 15] on icon "close" at bounding box center [757, 15] width 7 height 7
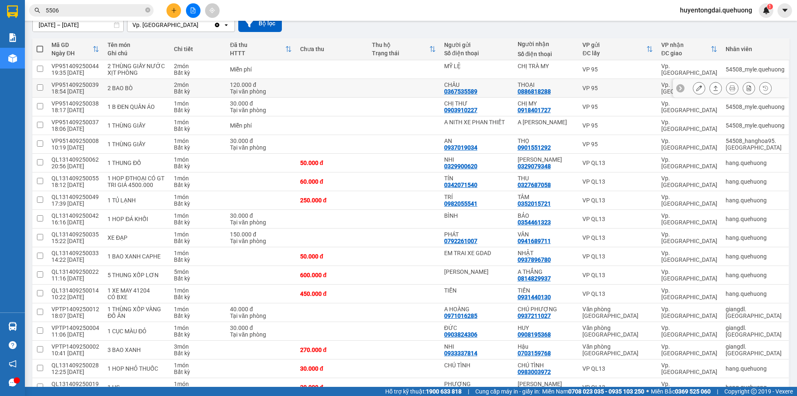
scroll to position [79, 0]
click at [713, 68] on icon at bounding box center [716, 69] width 6 height 6
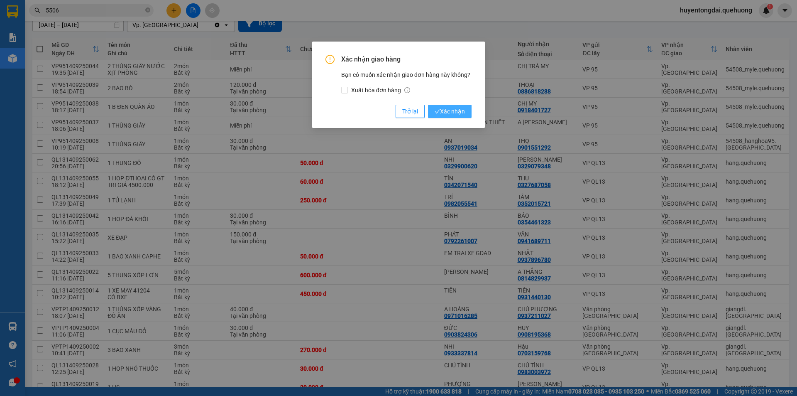
click at [451, 118] on button "Xác nhận" at bounding box center [450, 111] width 44 height 13
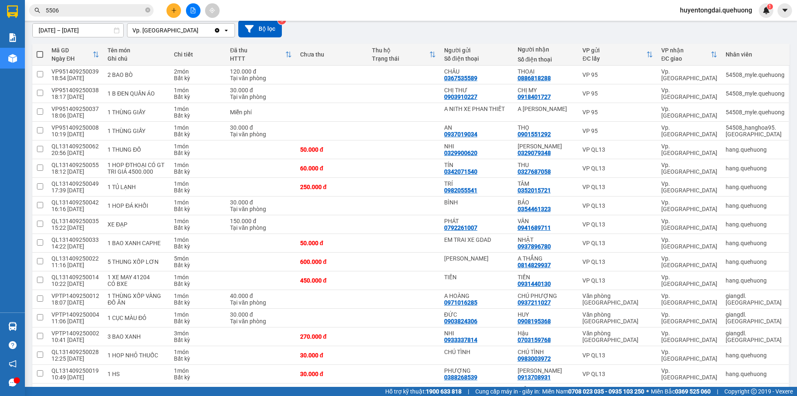
scroll to position [0, 0]
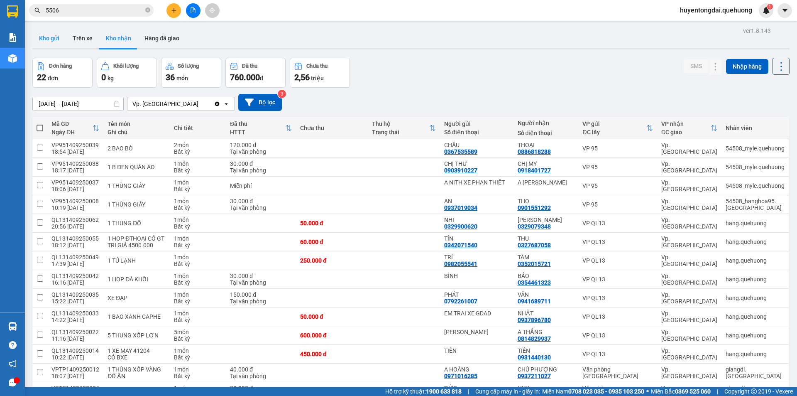
click at [58, 35] on button "Kho gửi" at bounding box center [49, 38] width 34 height 20
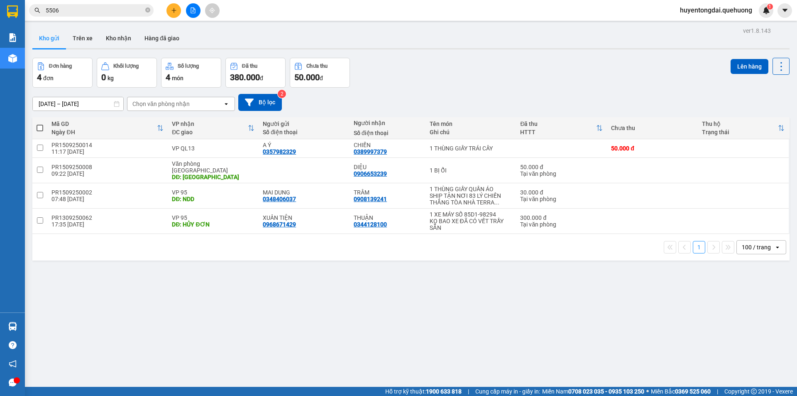
click at [176, 17] on button at bounding box center [173, 10] width 15 height 15
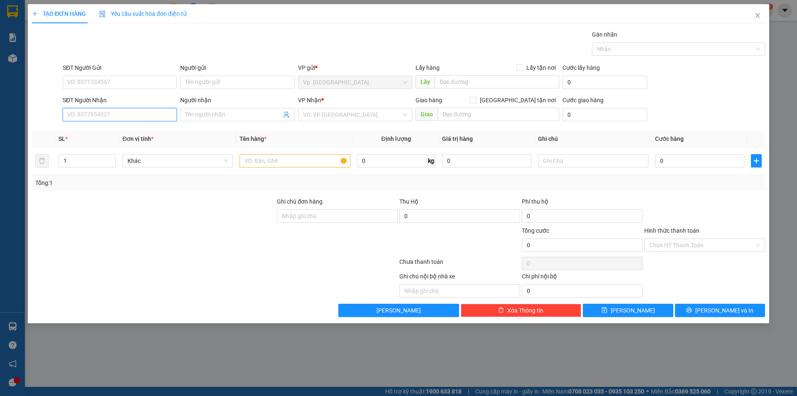
click at [120, 119] on input "SĐT Người Nhận" at bounding box center [120, 114] width 114 height 13
click at [110, 134] on div "0909522415 - LAN ANH" at bounding box center [121, 131] width 106 height 9
type input "0909522415"
type input "LAN ANH"
type input "NDD"
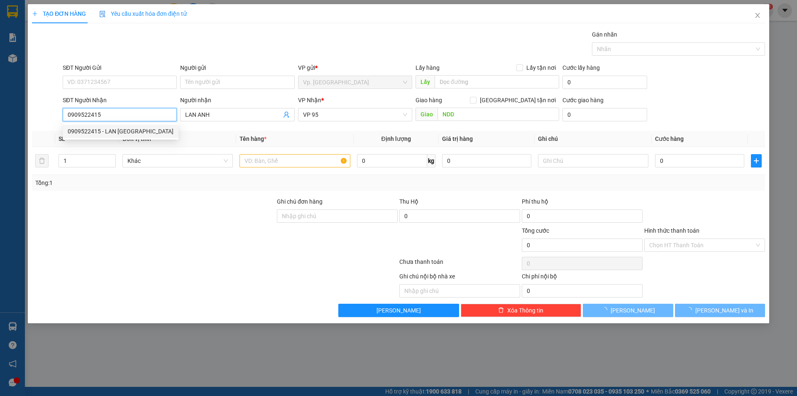
type input "90.000"
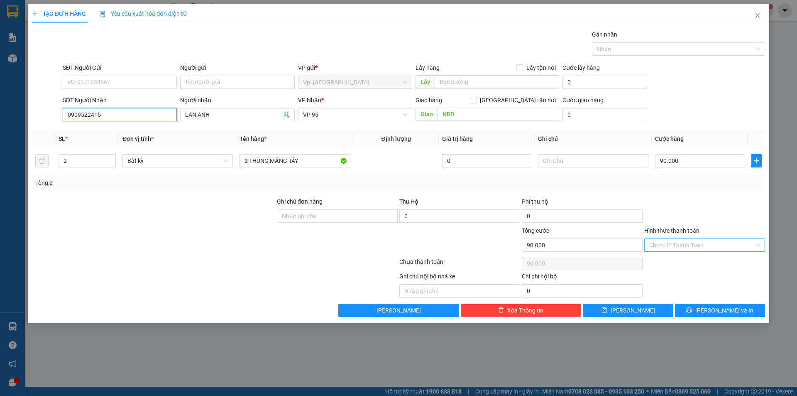
type input "0909522415"
click at [685, 249] on input "Hình thức thanh toán" at bounding box center [701, 245] width 105 height 12
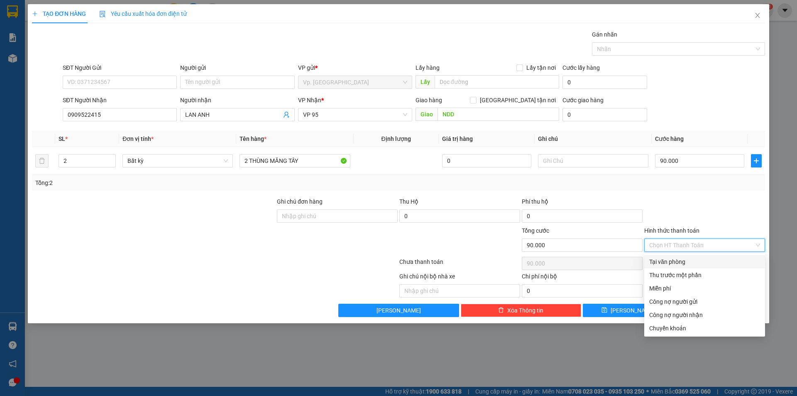
click at [684, 257] on div "Tại văn phòng" at bounding box center [704, 261] width 121 height 13
type input "0"
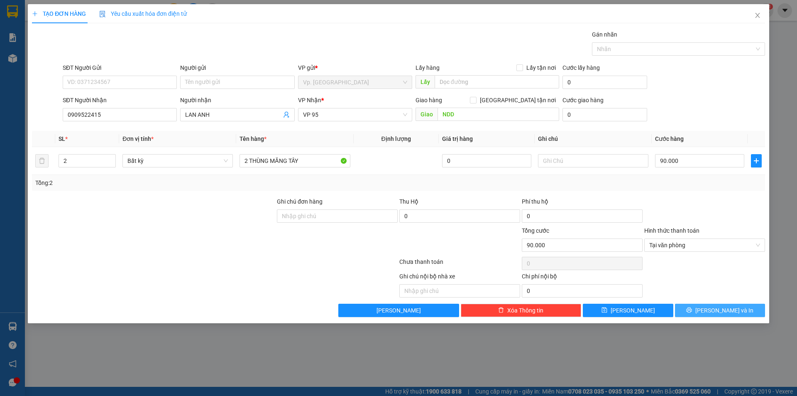
click at [716, 306] on span "Lưu và In" at bounding box center [724, 310] width 58 height 9
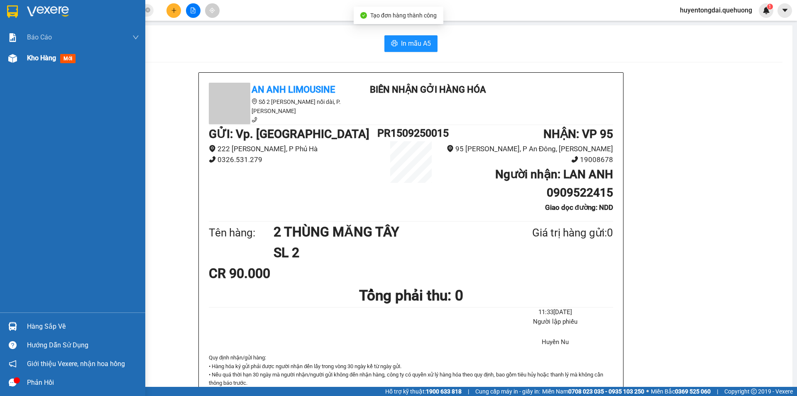
click at [10, 62] on img at bounding box center [12, 58] width 9 height 9
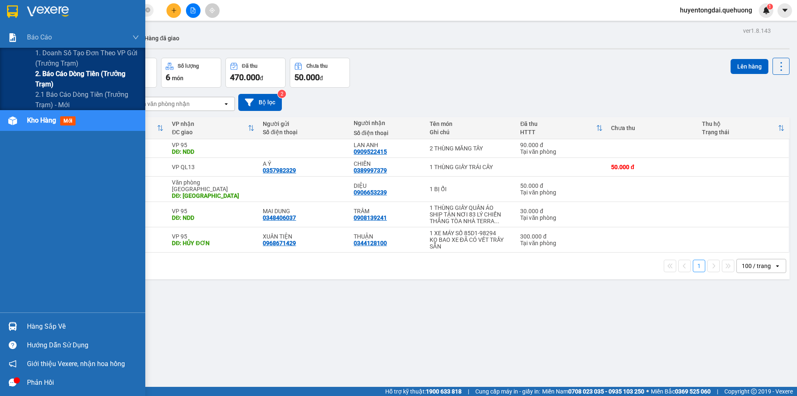
click at [65, 79] on span "2. Báo cáo dòng tiền (trưởng trạm)" at bounding box center [87, 78] width 104 height 21
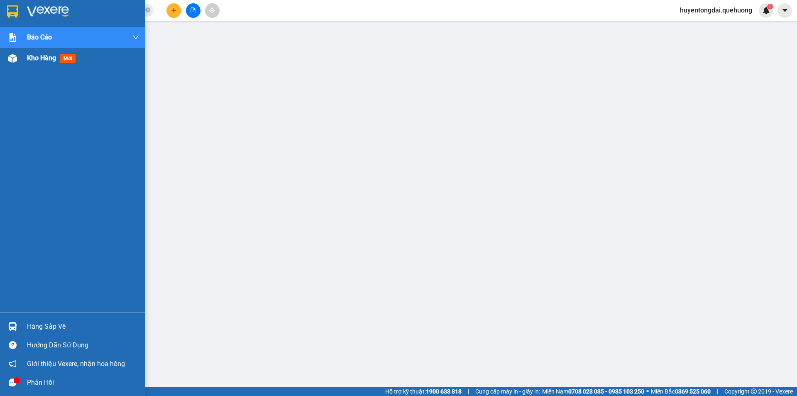
click at [27, 59] on span "Kho hàng" at bounding box center [41, 58] width 29 height 8
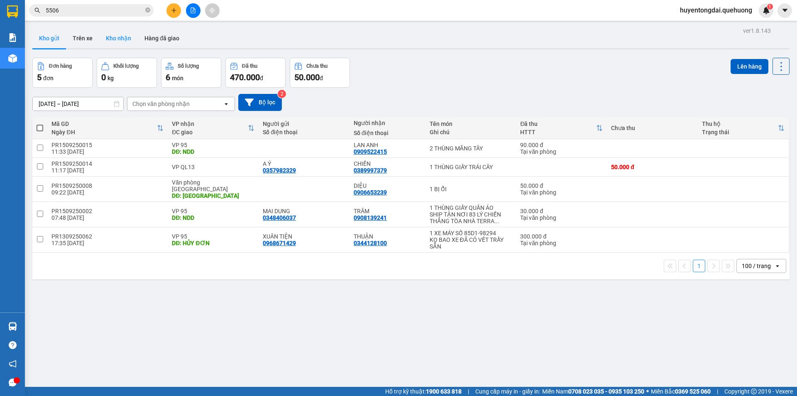
click at [125, 37] on button "Kho nhận" at bounding box center [118, 38] width 39 height 20
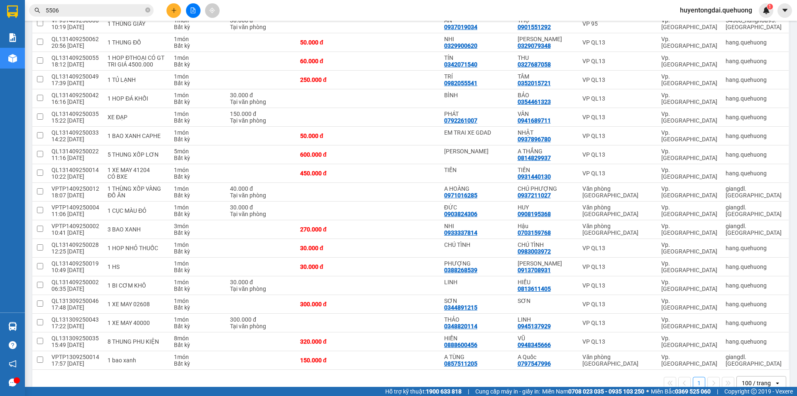
scroll to position [204, 0]
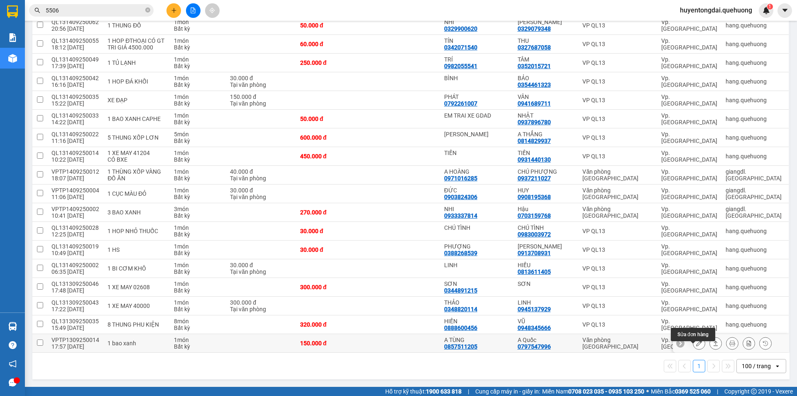
click at [696, 340] on icon at bounding box center [699, 343] width 6 height 6
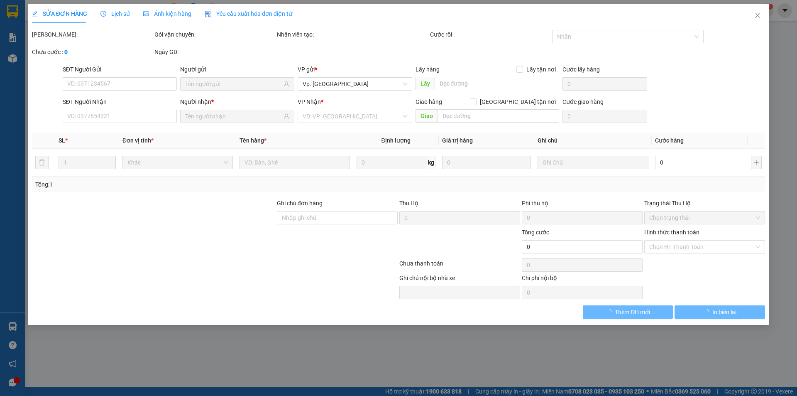
type input "0857511205"
type input "A TÙNG"
type input "0797547996"
type input "A Quốc"
type input "150.000"
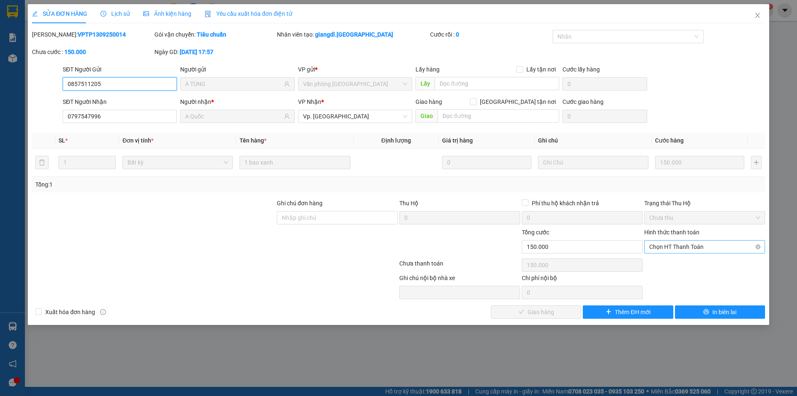
click at [693, 251] on span "Chọn HT Thanh Toán" at bounding box center [704, 246] width 111 height 12
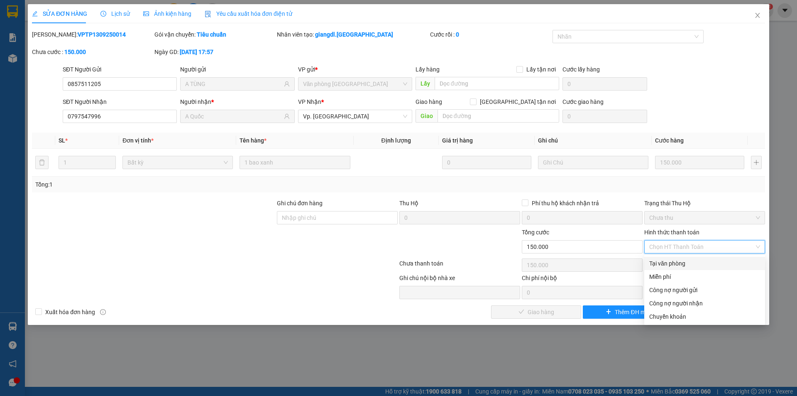
click at [682, 258] on div "Tại văn phòng" at bounding box center [704, 263] width 121 height 13
type input "0"
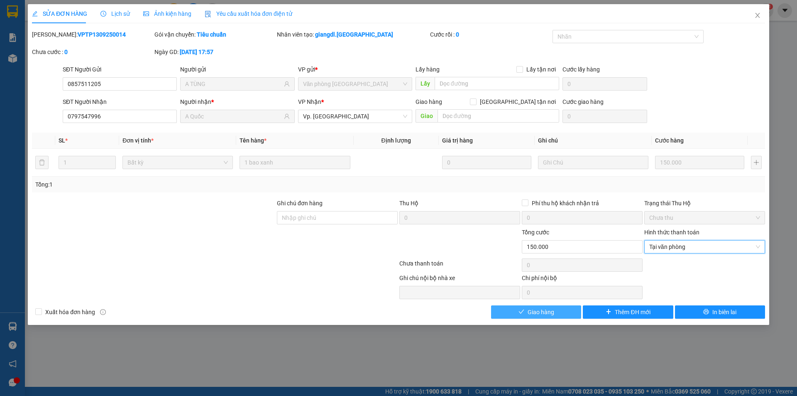
click at [561, 312] on button "Giao hàng" at bounding box center [536, 311] width 90 height 13
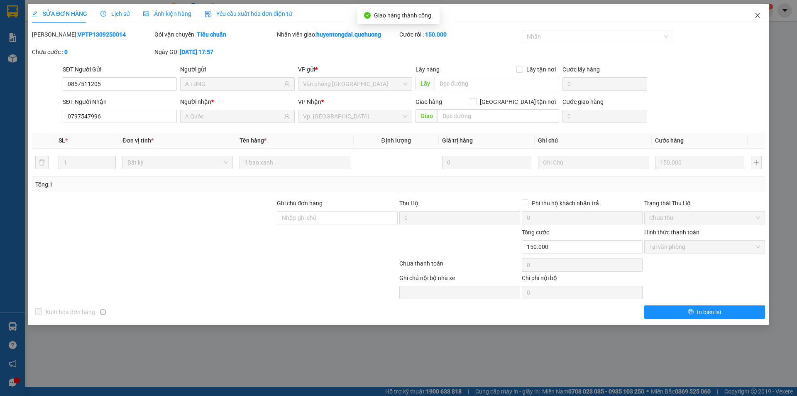
click at [757, 17] on icon "close" at bounding box center [757, 15] width 7 height 7
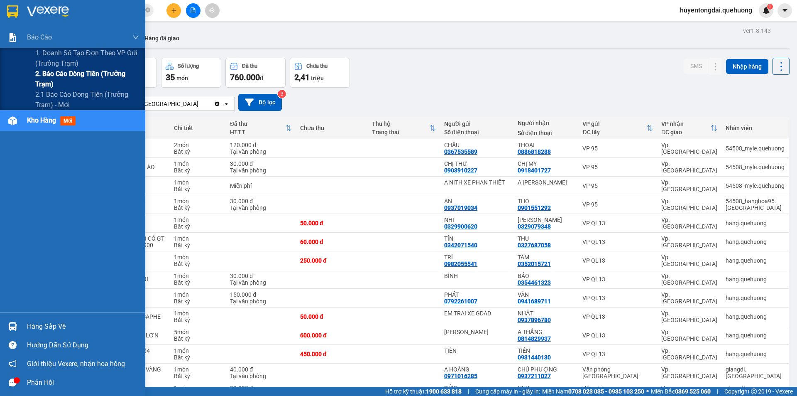
click at [82, 76] on span "2. Báo cáo dòng tiền (trưởng trạm)" at bounding box center [87, 78] width 104 height 21
